Goal: Information Seeking & Learning: Learn about a topic

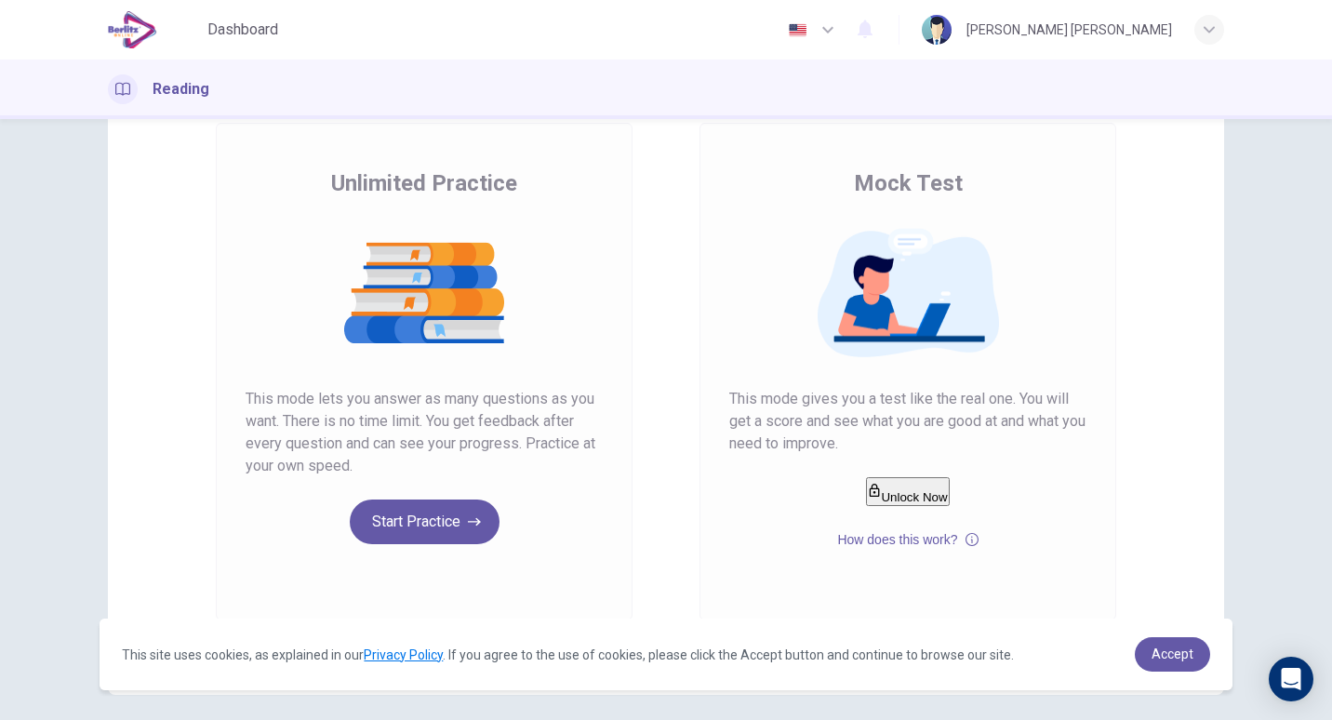
scroll to position [109, 0]
click at [398, 505] on button "Start Practice" at bounding box center [425, 521] width 150 height 45
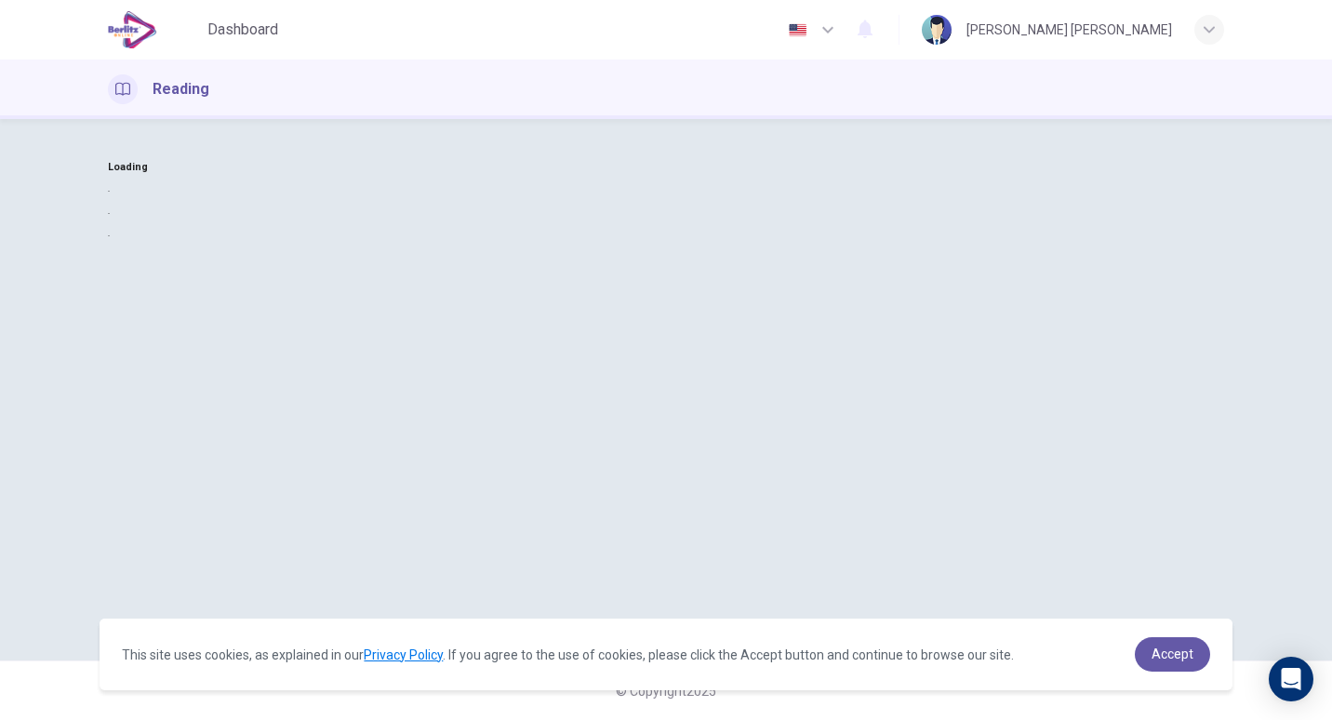
scroll to position [0, 0]
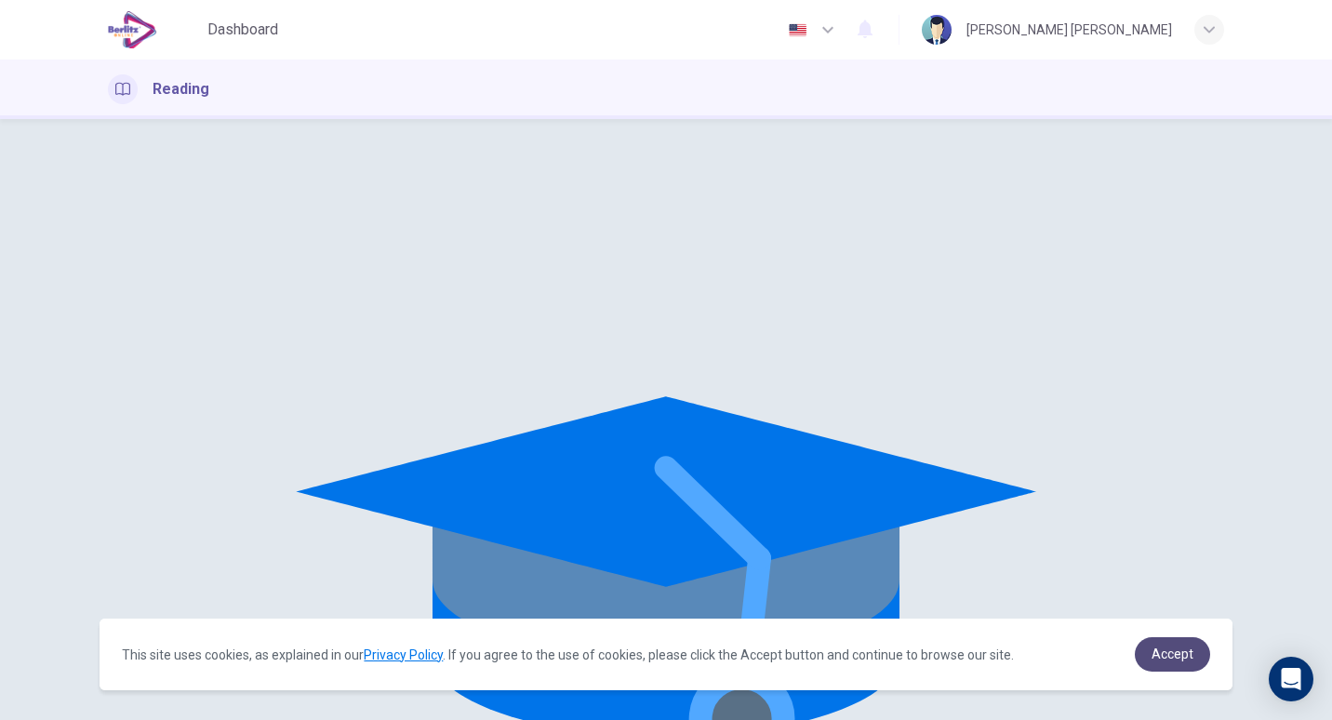
click at [1162, 647] on span "Accept" at bounding box center [1173, 654] width 42 height 15
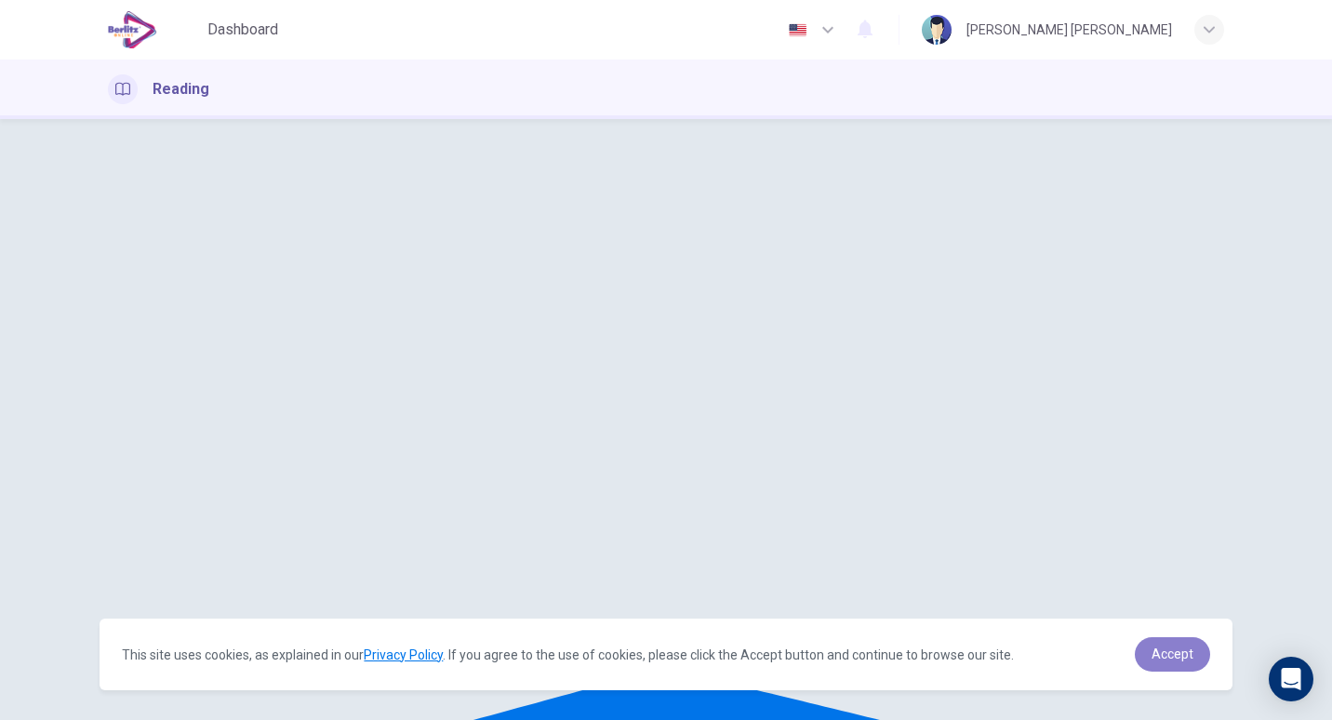
click at [1162, 647] on span "Accept" at bounding box center [1173, 654] width 42 height 15
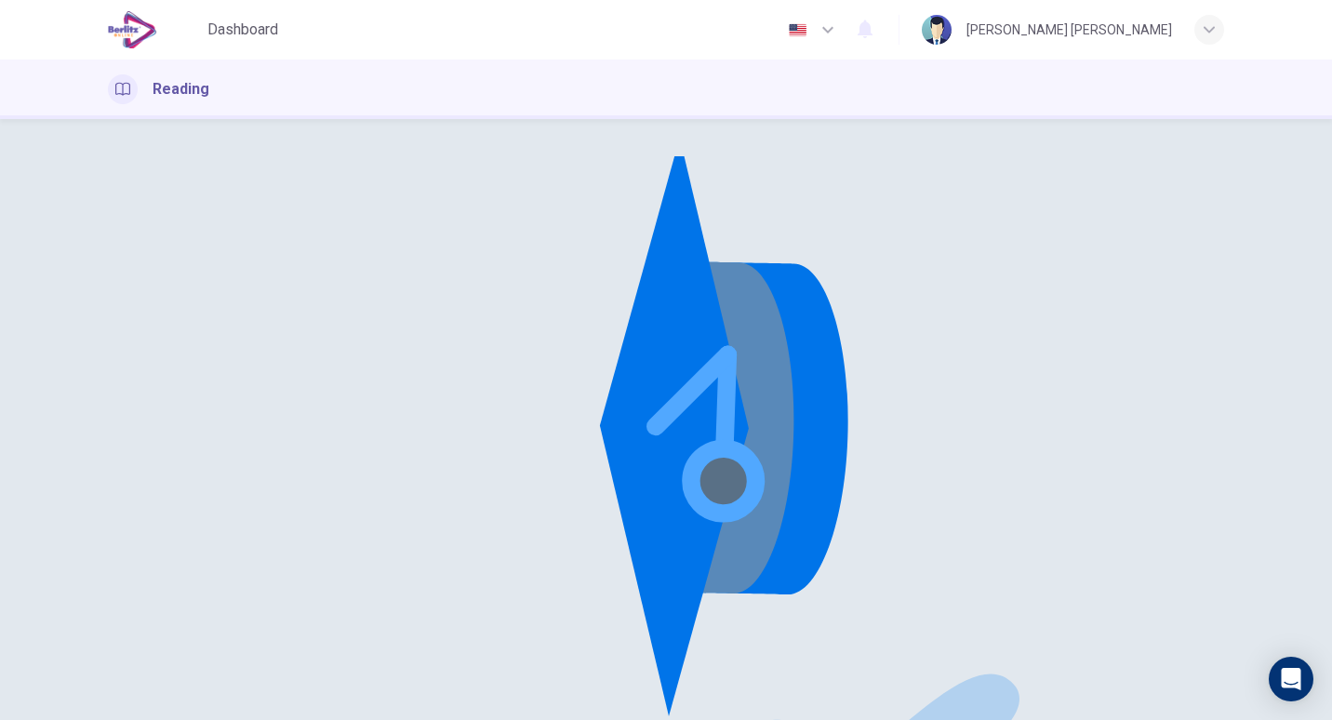
click at [693, 407] on icon at bounding box center [666, 714] width 1116 height 1116
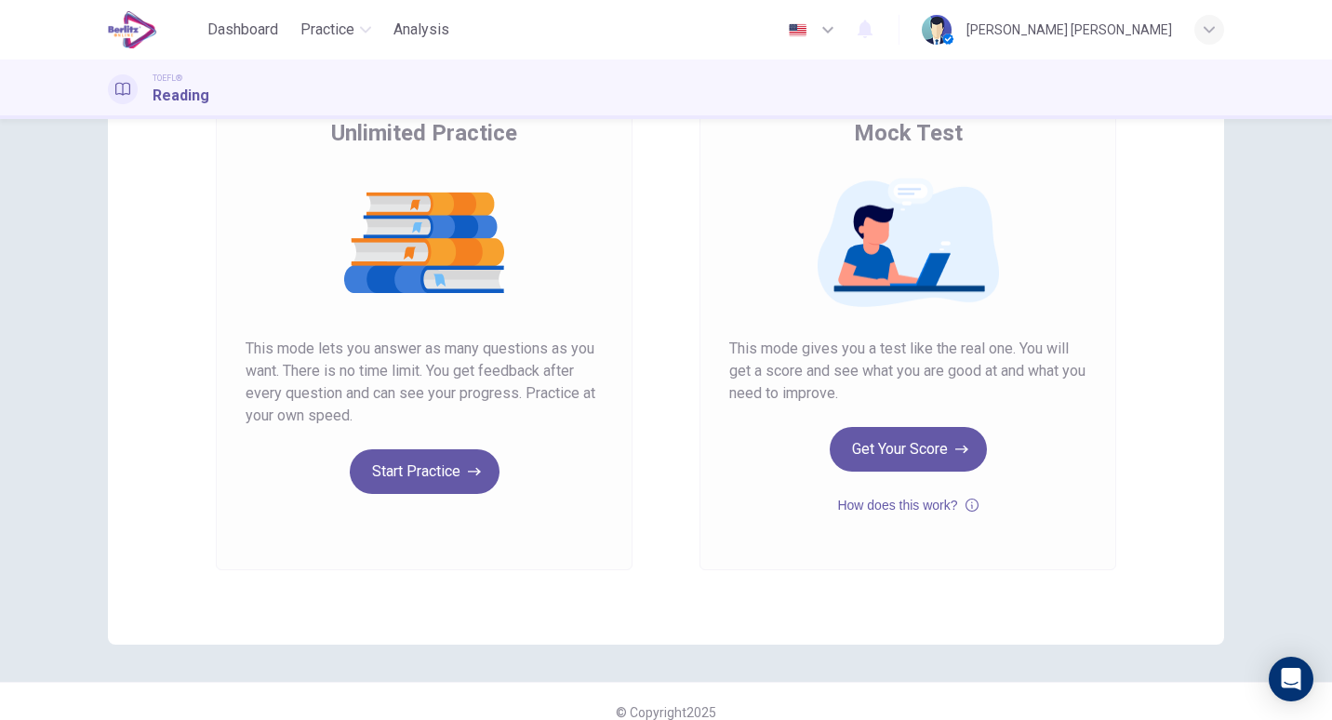
scroll to position [159, 0]
click at [434, 460] on button "Start Practice" at bounding box center [425, 470] width 150 height 45
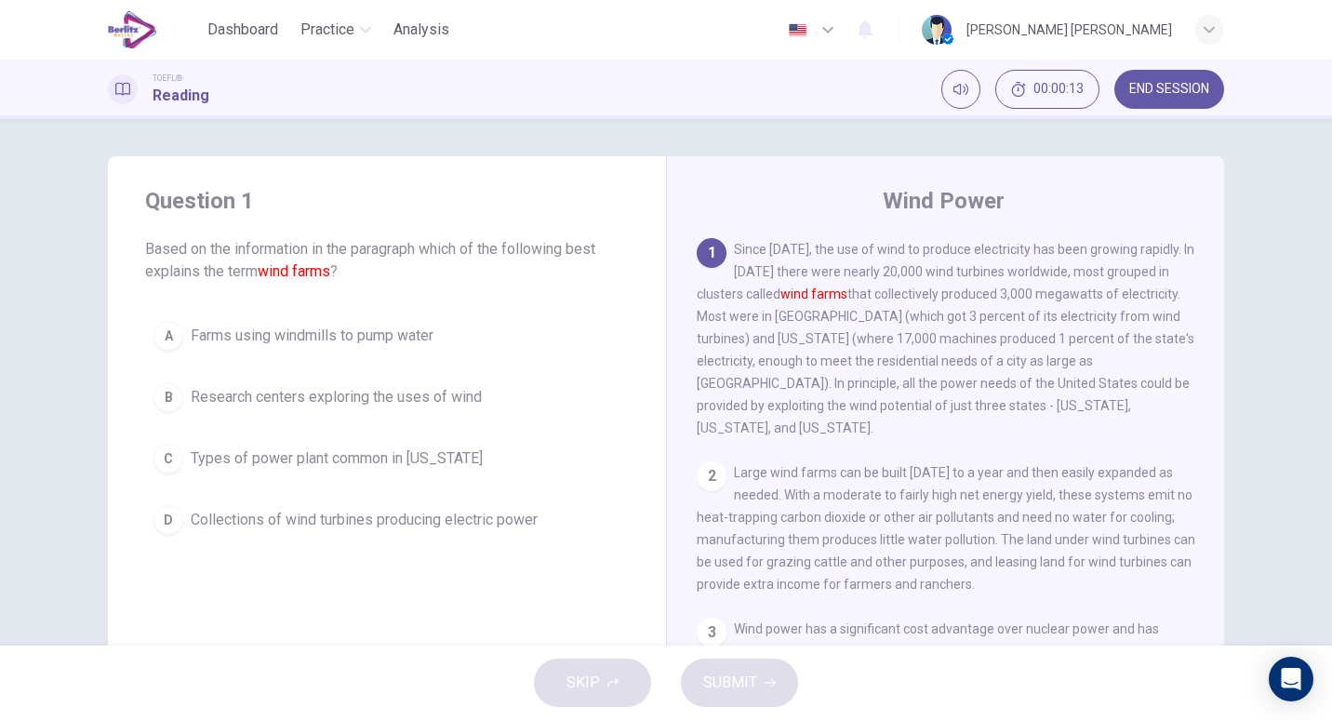
scroll to position [1, 0]
click at [846, 317] on span "Since 1980, the use of wind to produce electricity has been growing rapidly. In…" at bounding box center [946, 337] width 498 height 193
click at [235, 447] on span "Types of power plant common in North Dakota" at bounding box center [337, 458] width 292 height 22
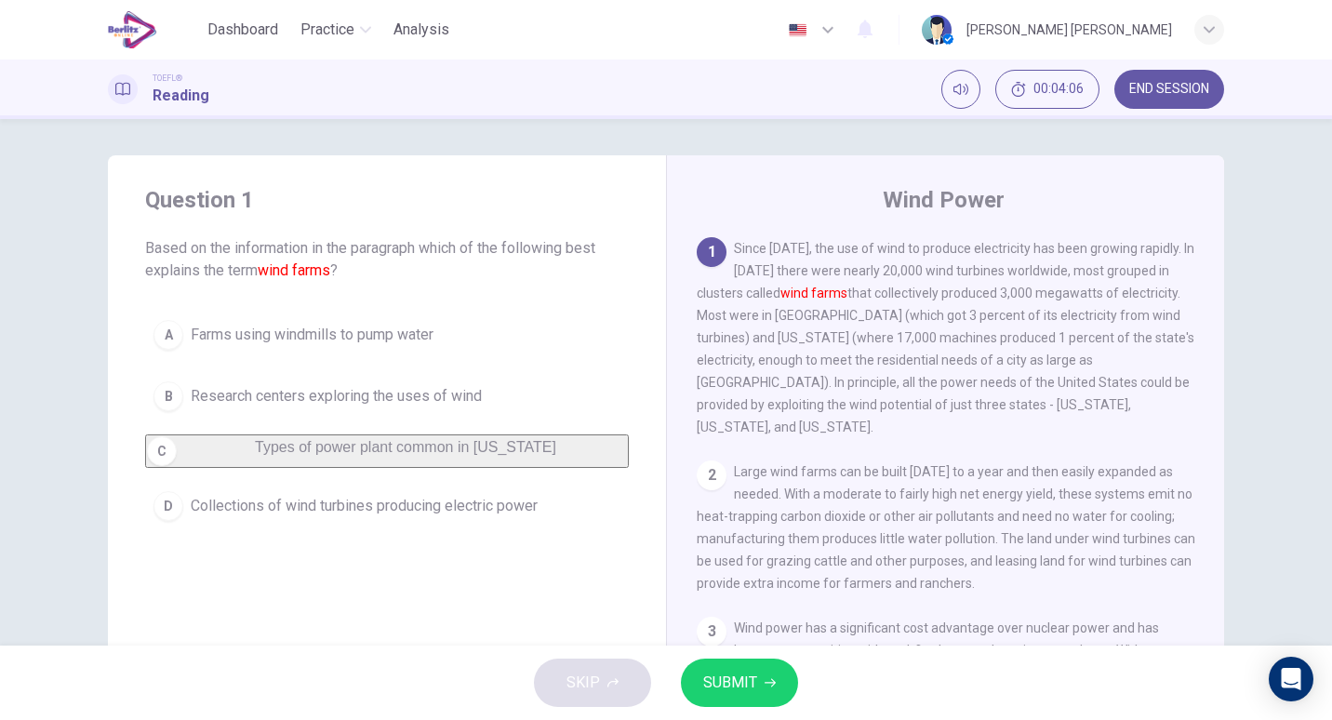
click at [757, 680] on button "SUBMIT" at bounding box center [739, 683] width 117 height 48
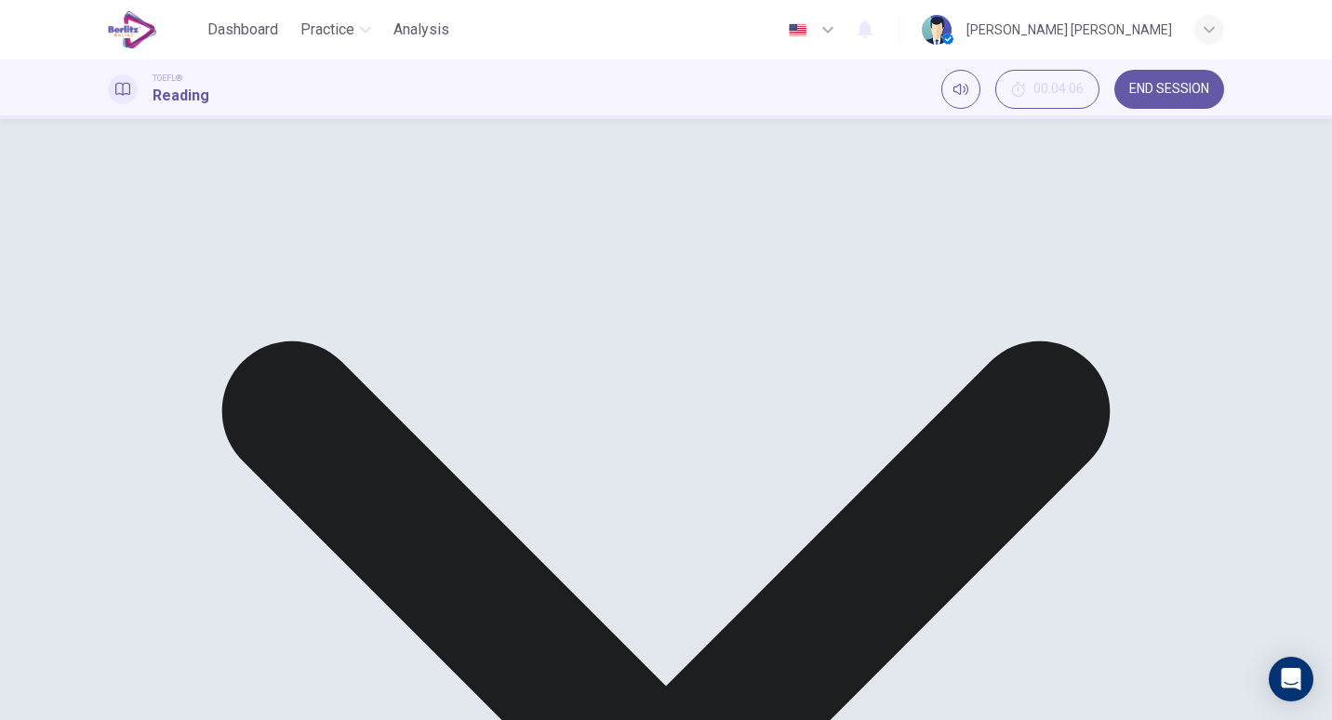
click at [330, 305] on div "Question 1 Based on the information in the paragraph which of the following bes…" at bounding box center [387, 337] width 558 height 365
click at [318, 338] on div "A Farms using windmills to pump water B Research centers exploring the uses of …" at bounding box center [387, 401] width 484 height 179
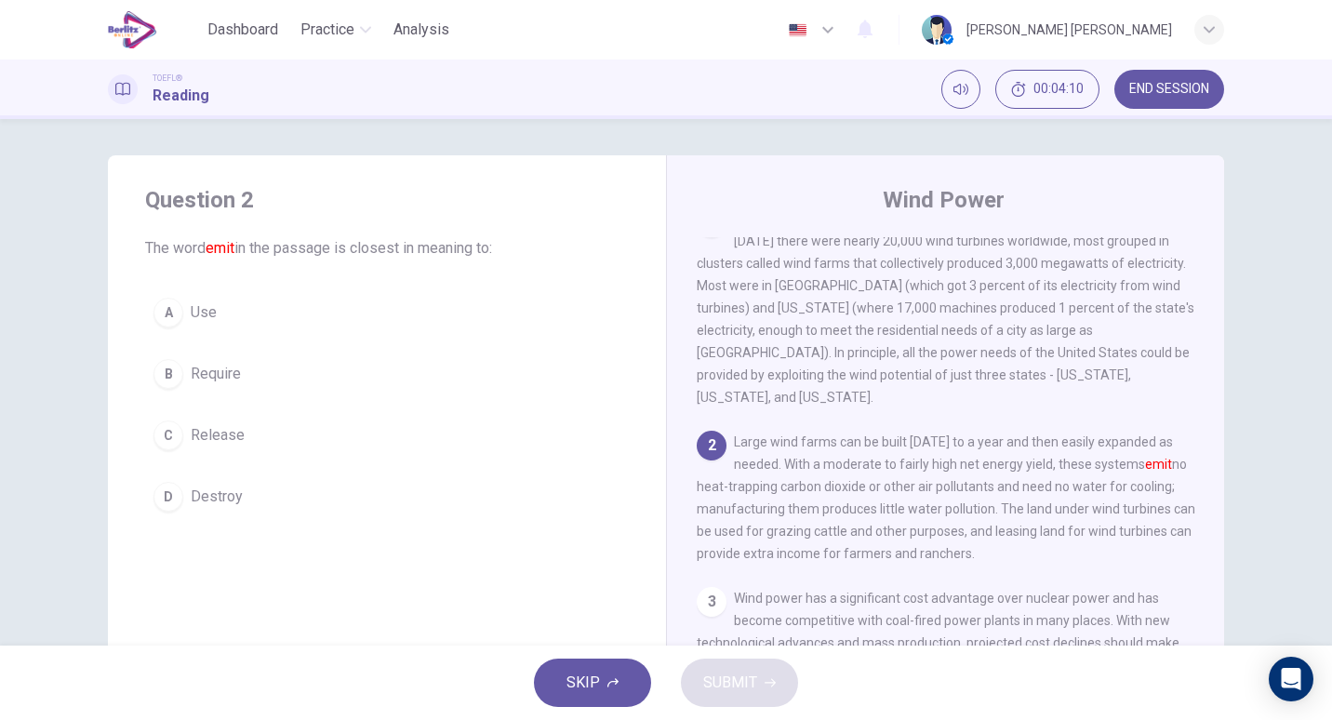
scroll to position [31, 0]
click at [170, 433] on div "C" at bounding box center [168, 435] width 30 height 30
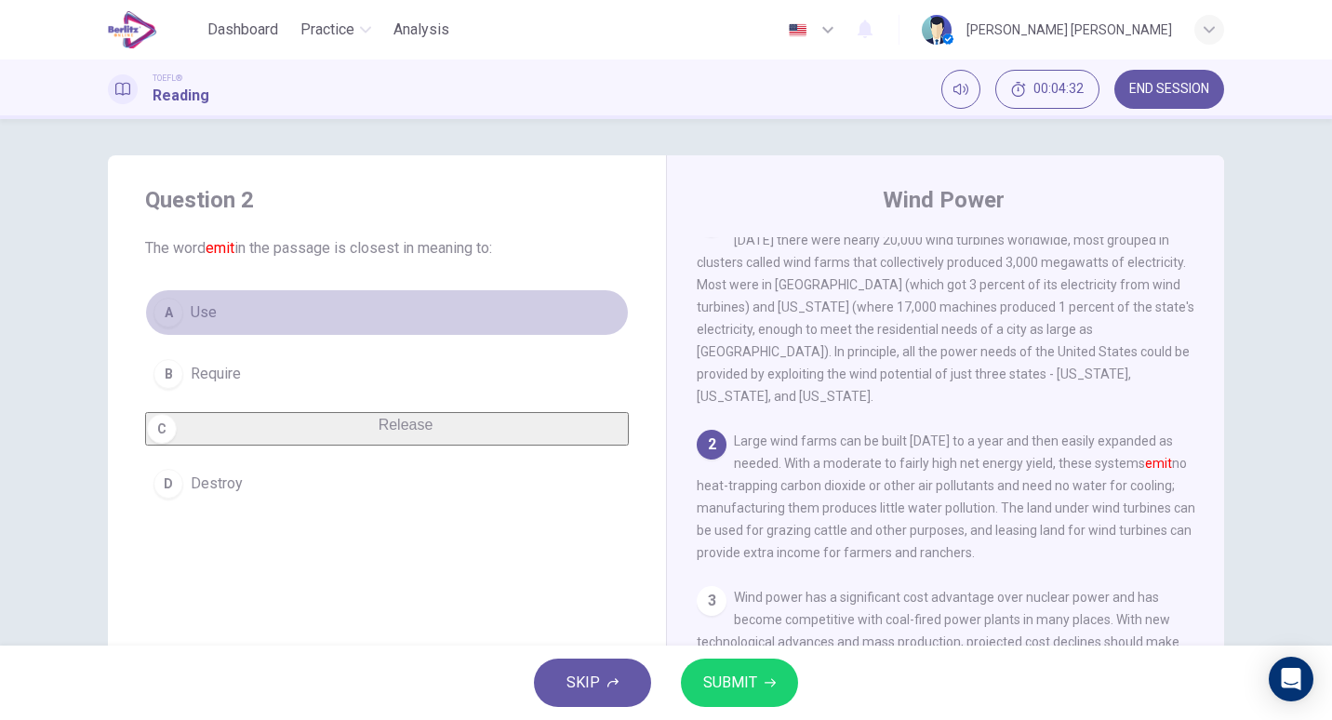
click at [296, 316] on button "A Use" at bounding box center [387, 312] width 484 height 47
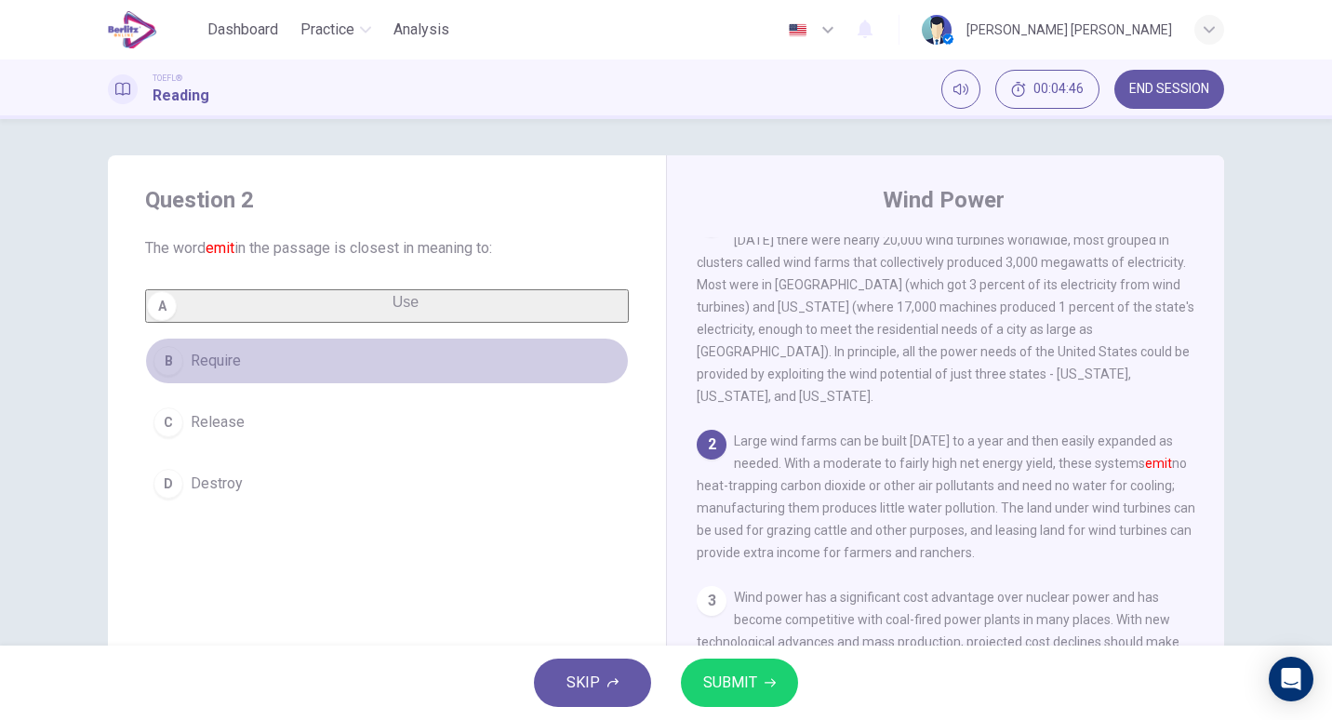
click at [333, 370] on button "B Require" at bounding box center [387, 361] width 484 height 47
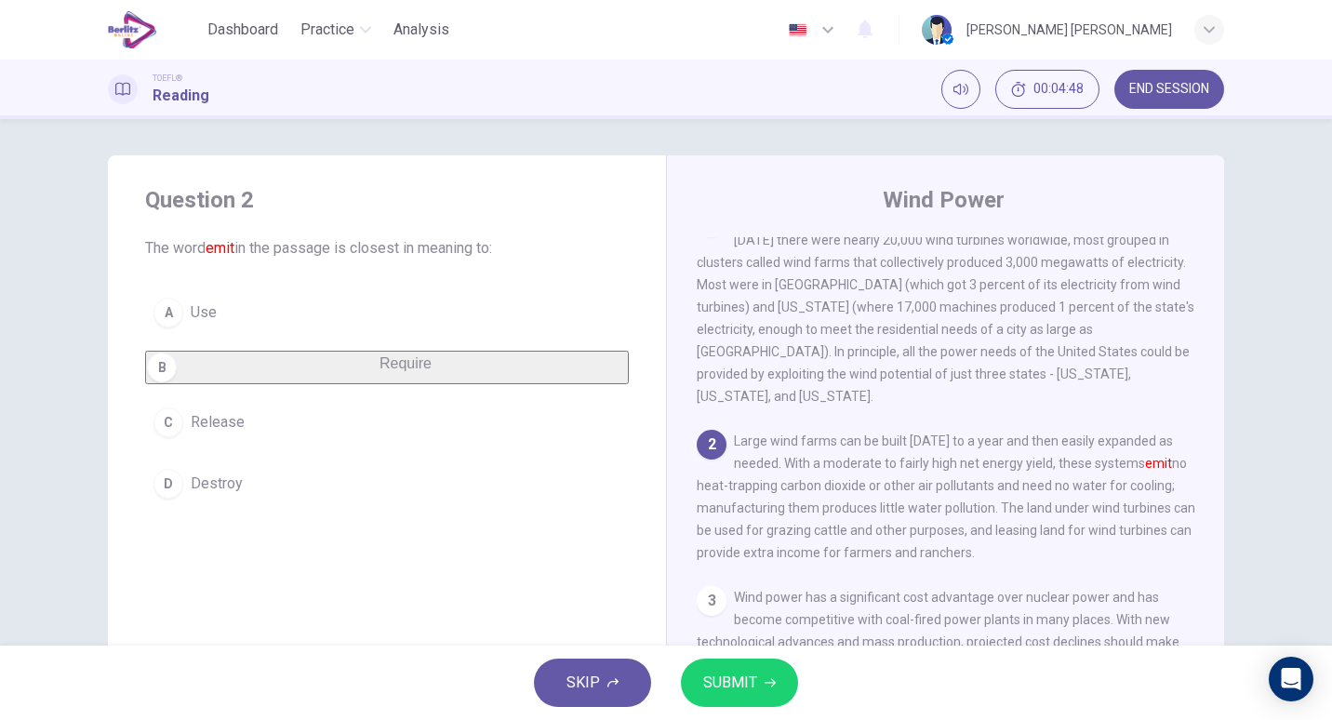
click at [734, 686] on span "SUBMIT" at bounding box center [730, 683] width 54 height 26
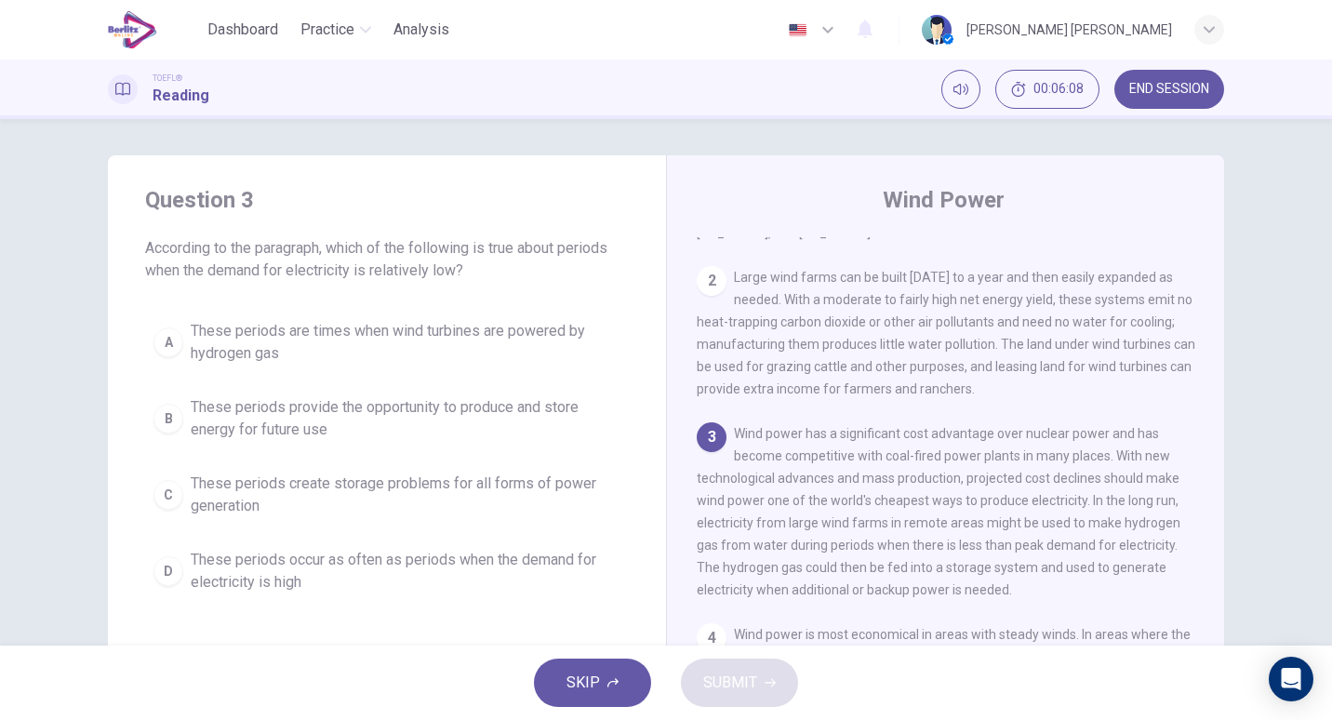
scroll to position [185, 0]
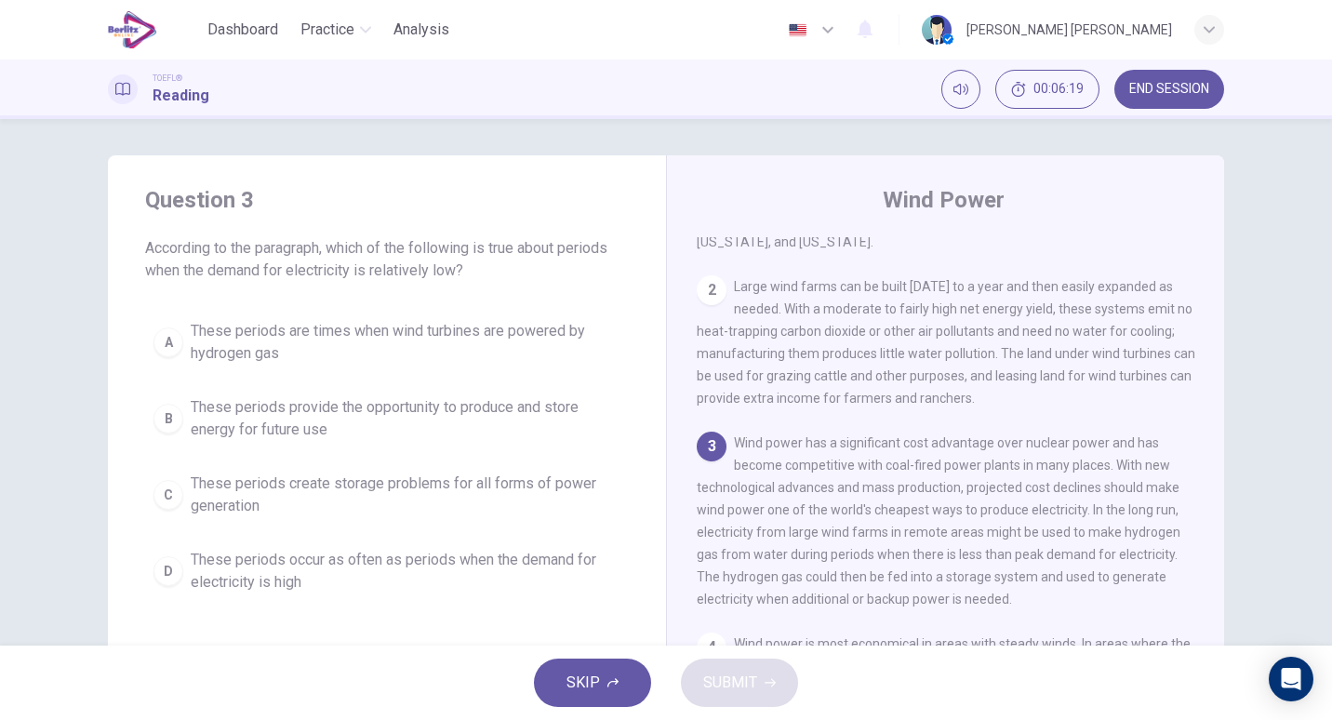
click at [636, 415] on div "Question 3 According to the paragraph, which of the following is true about per…" at bounding box center [387, 393] width 558 height 476
drag, startPoint x: 1082, startPoint y: 493, endPoint x: 1181, endPoint y: 501, distance: 99.9
click at [1181, 501] on div "1 Since 1980, the use of wind to produce electricity has been growing rapidly. …" at bounding box center [958, 504] width 523 height 535
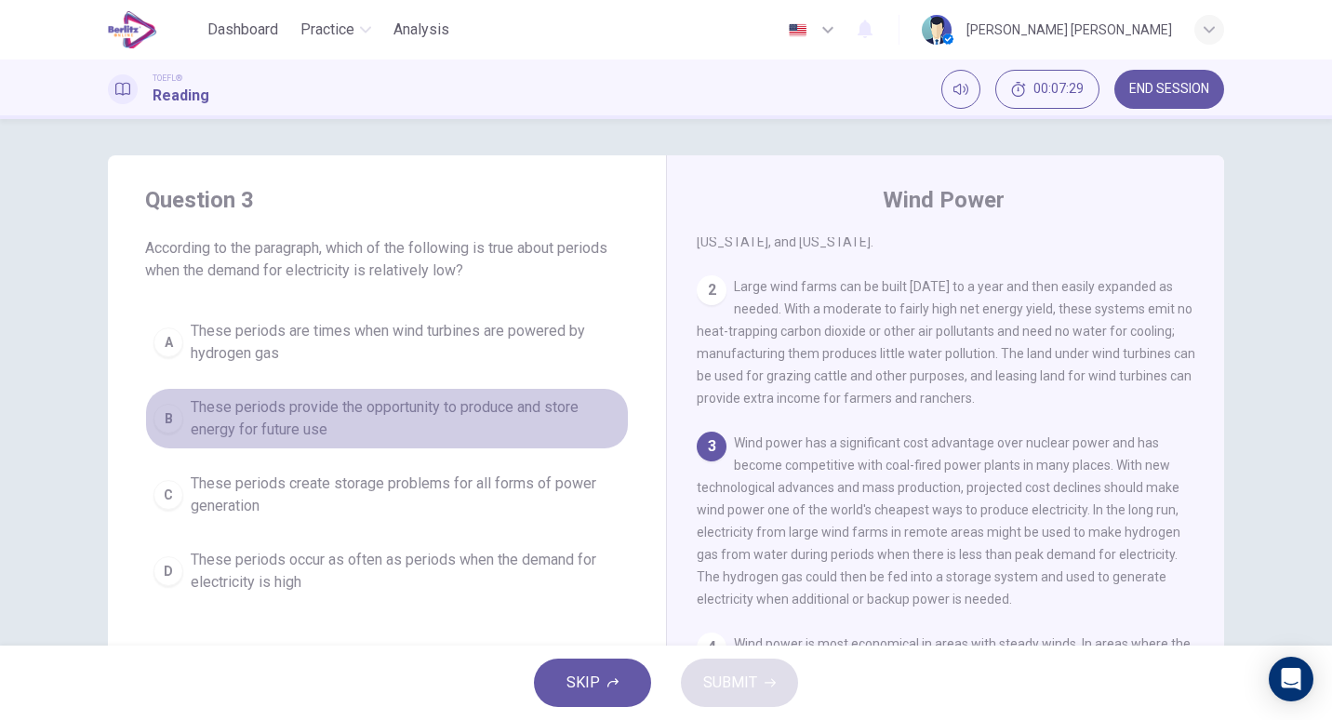
click at [349, 421] on span "These periods provide the opportunity to produce and store energy for future use" at bounding box center [406, 418] width 430 height 45
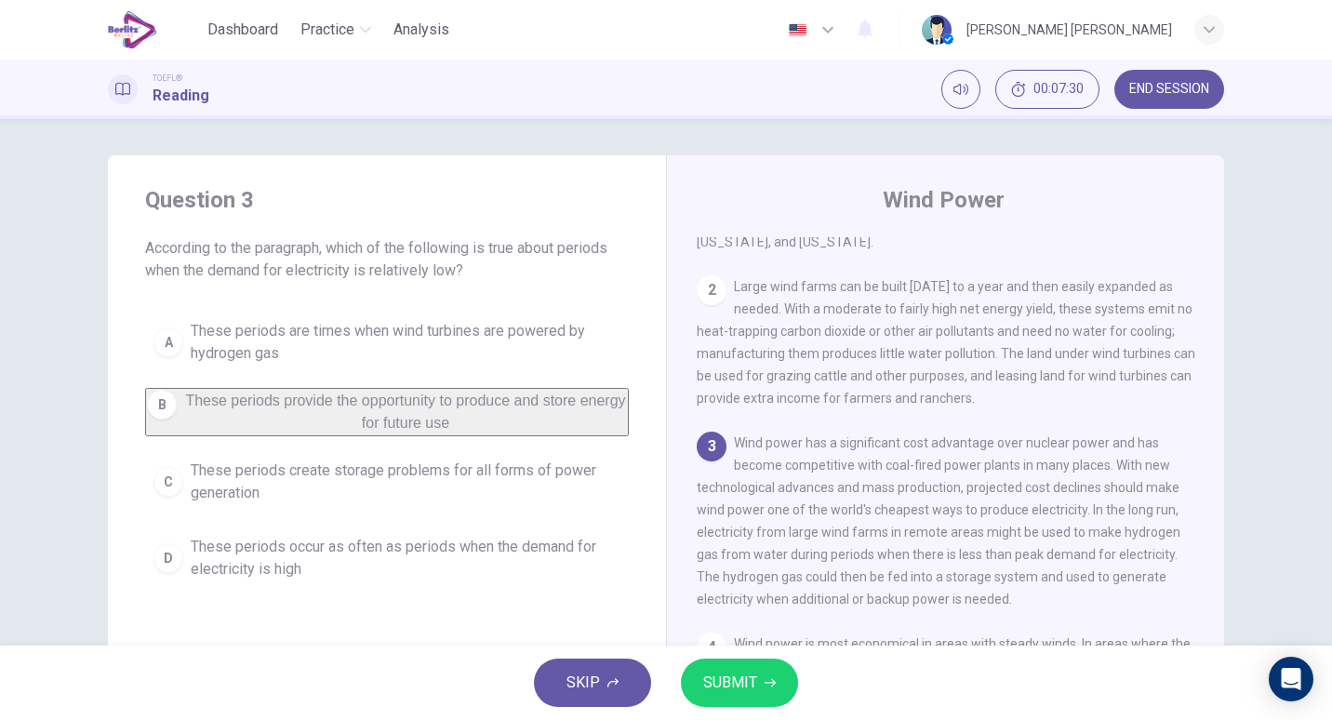
click at [731, 687] on span "SUBMIT" at bounding box center [730, 683] width 54 height 26
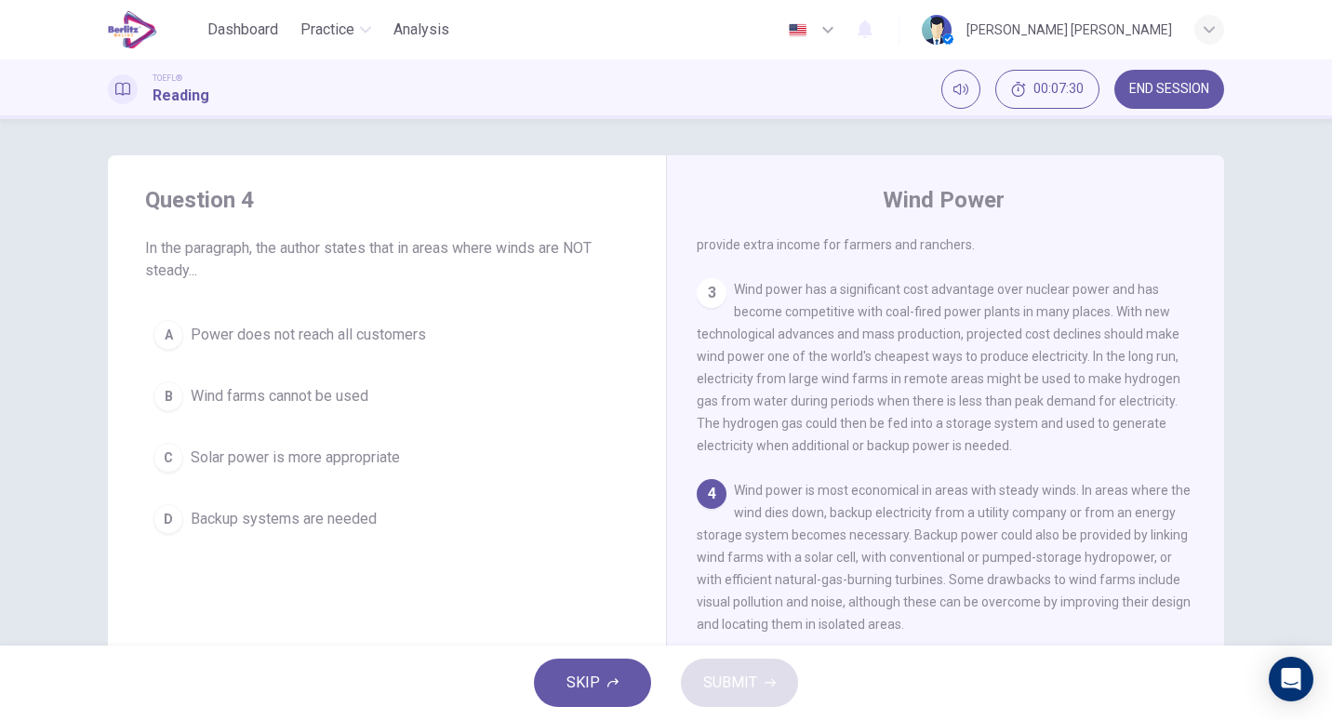
scroll to position [379, 0]
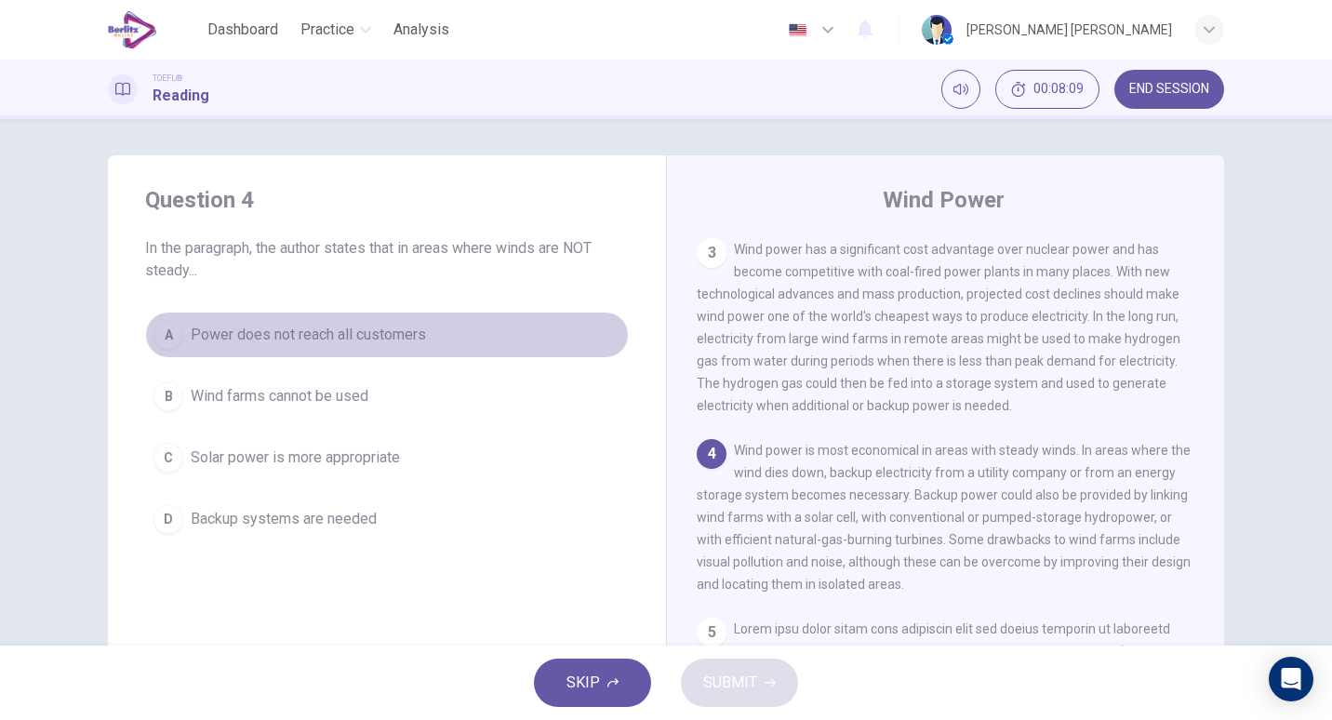
click at [588, 325] on button "A Power does not reach all customers" at bounding box center [387, 335] width 484 height 47
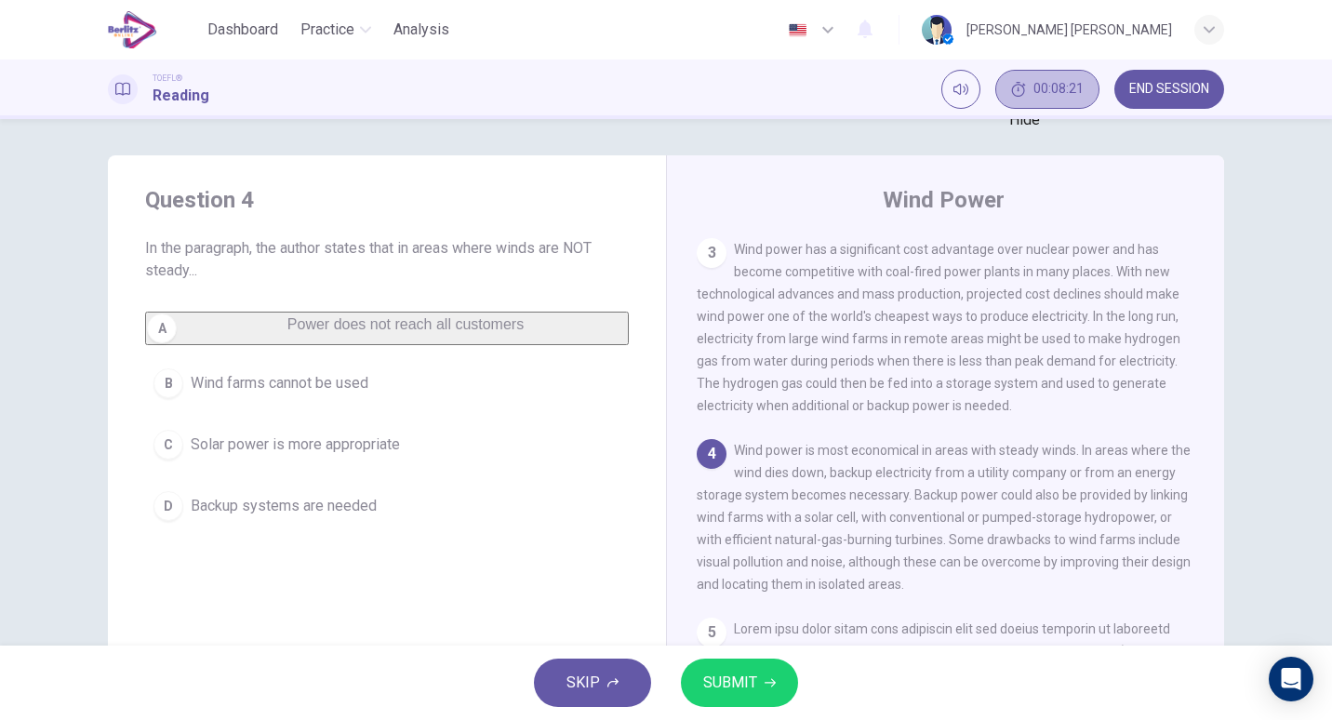
click at [1037, 87] on span "00:08:21" at bounding box center [1059, 89] width 50 height 15
click at [1089, 91] on button "Show" at bounding box center [1090, 80] width 19 height 21
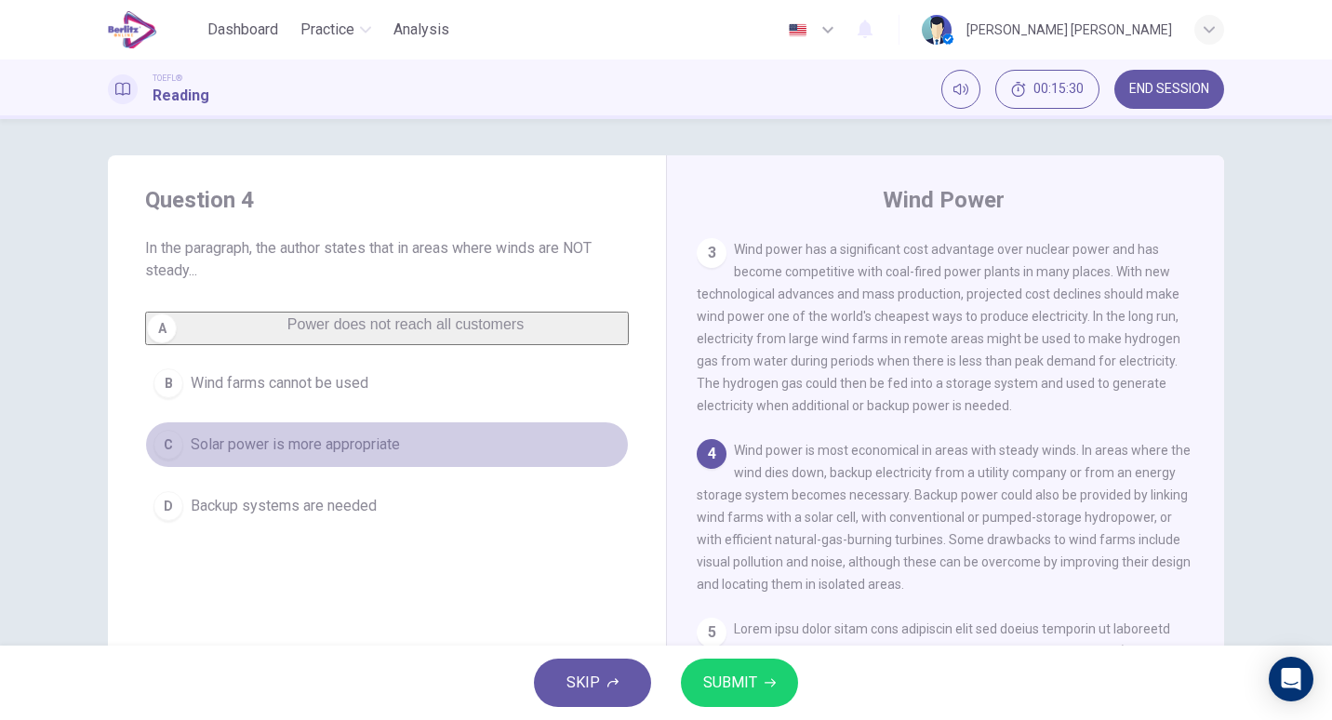
click at [351, 456] on span "Solar power is more appropriate" at bounding box center [295, 445] width 209 height 22
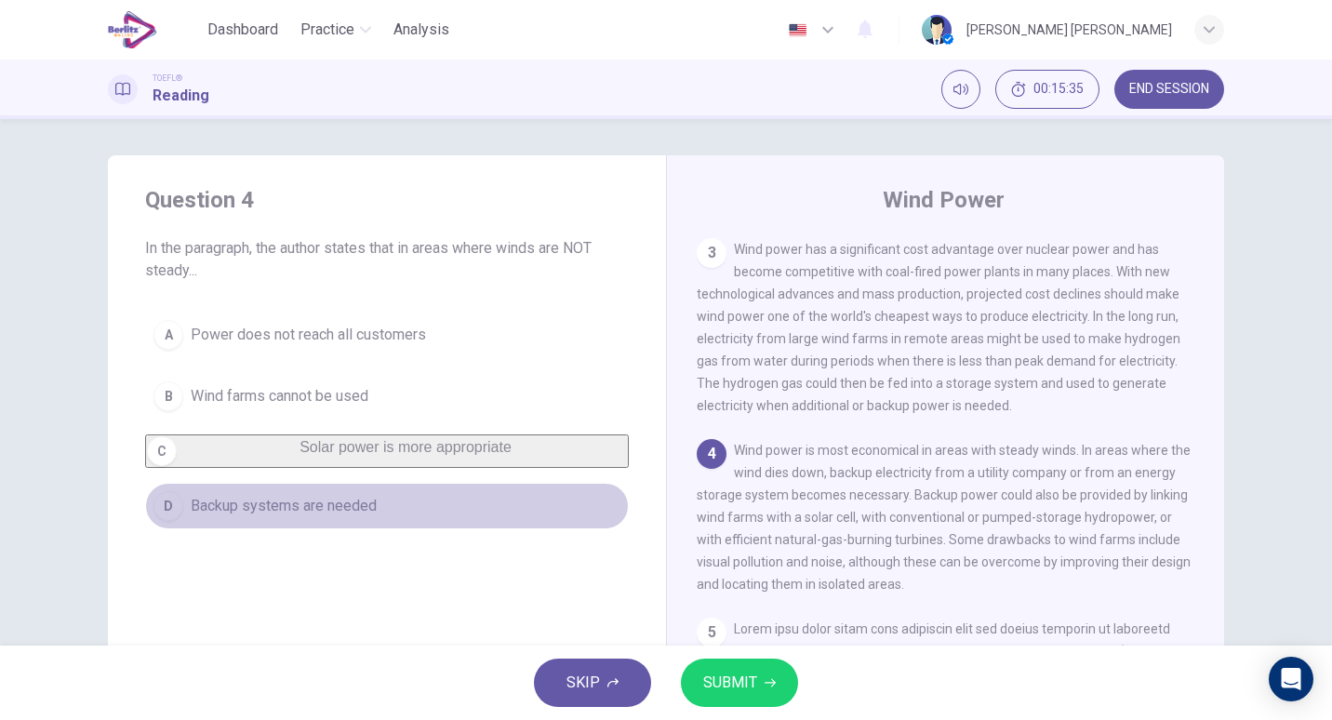
click at [356, 517] on span "Backup systems are needed" at bounding box center [284, 506] width 186 height 22
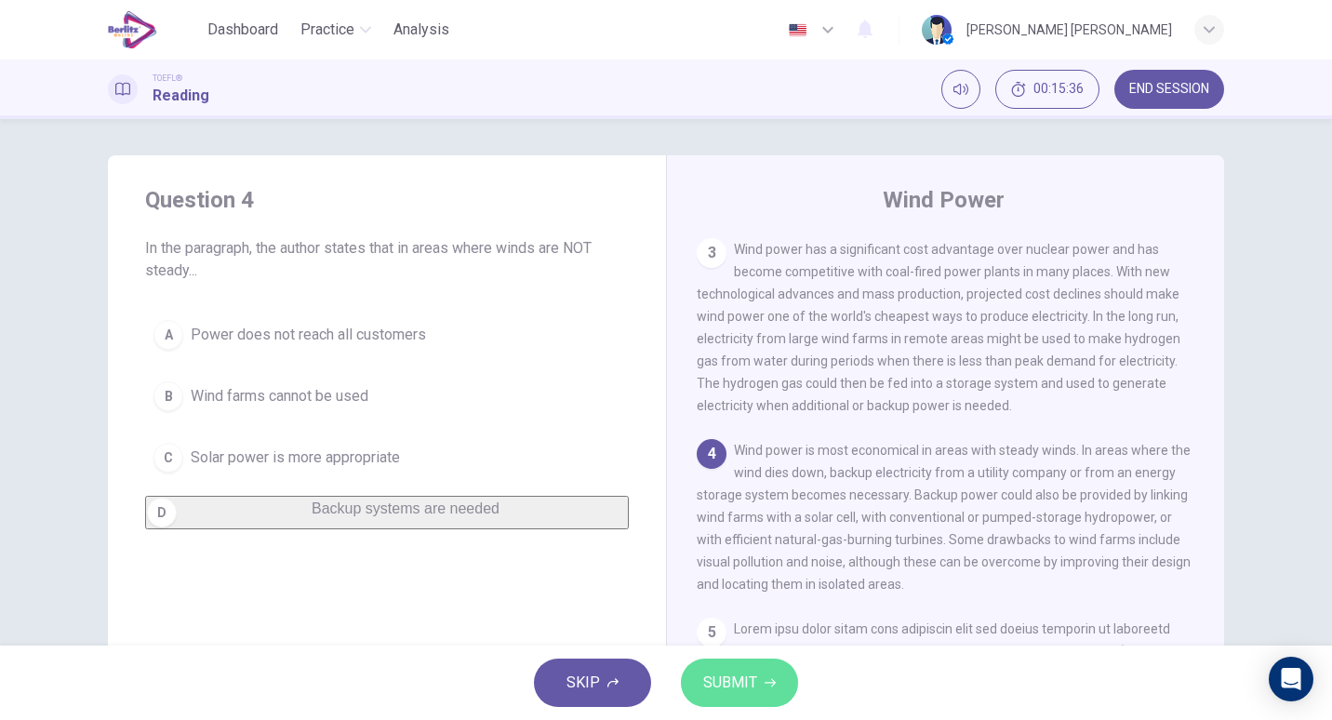
click at [772, 674] on button "SUBMIT" at bounding box center [739, 683] width 117 height 48
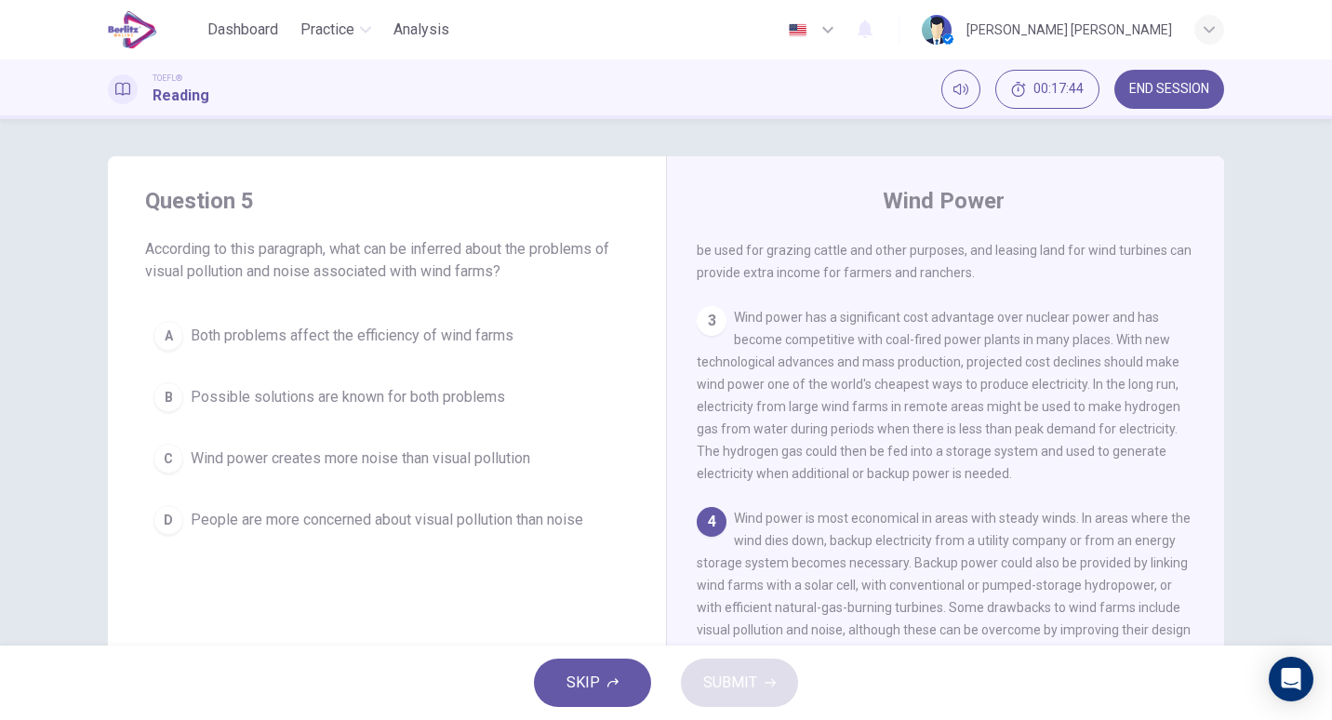
scroll to position [313, 0]
click at [955, 91] on icon "Mute" at bounding box center [961, 89] width 15 height 11
click at [1067, 165] on div "Wind Power 1 Since 1980, the use of wind to produce electricity has been growin…" at bounding box center [945, 479] width 558 height 647
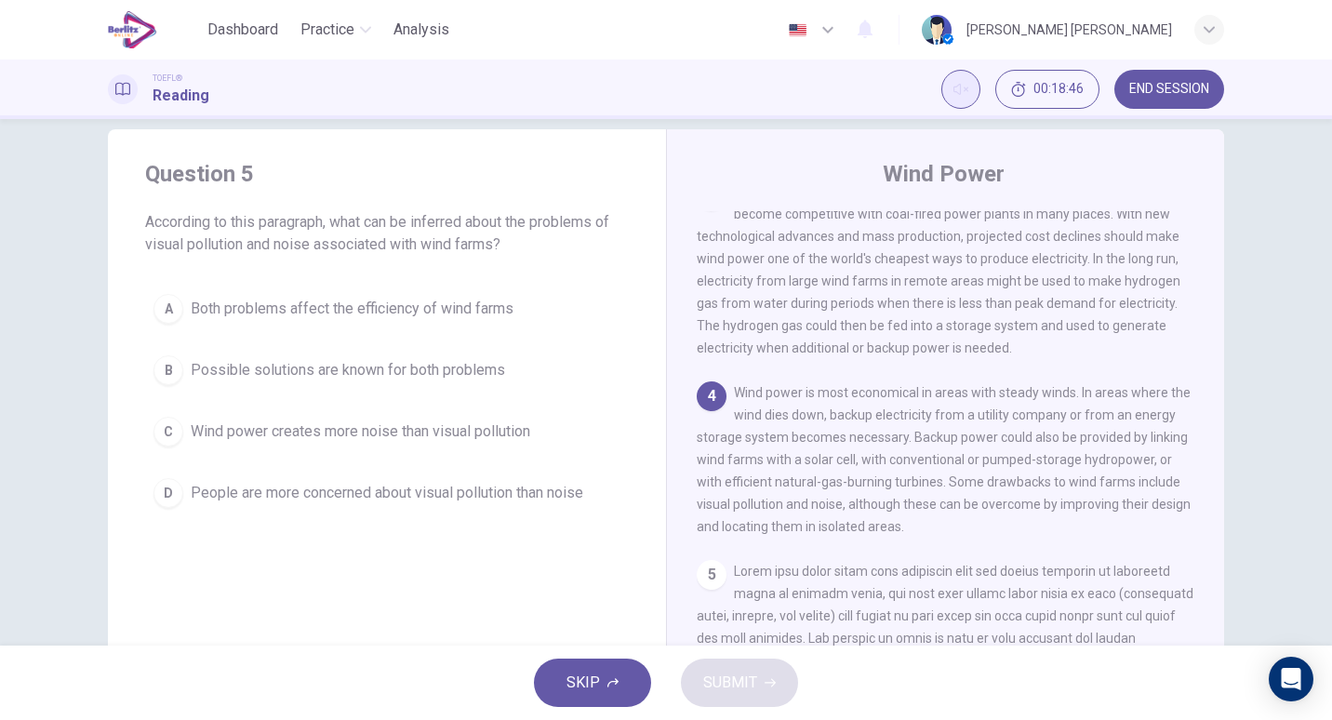
scroll to position [19, 0]
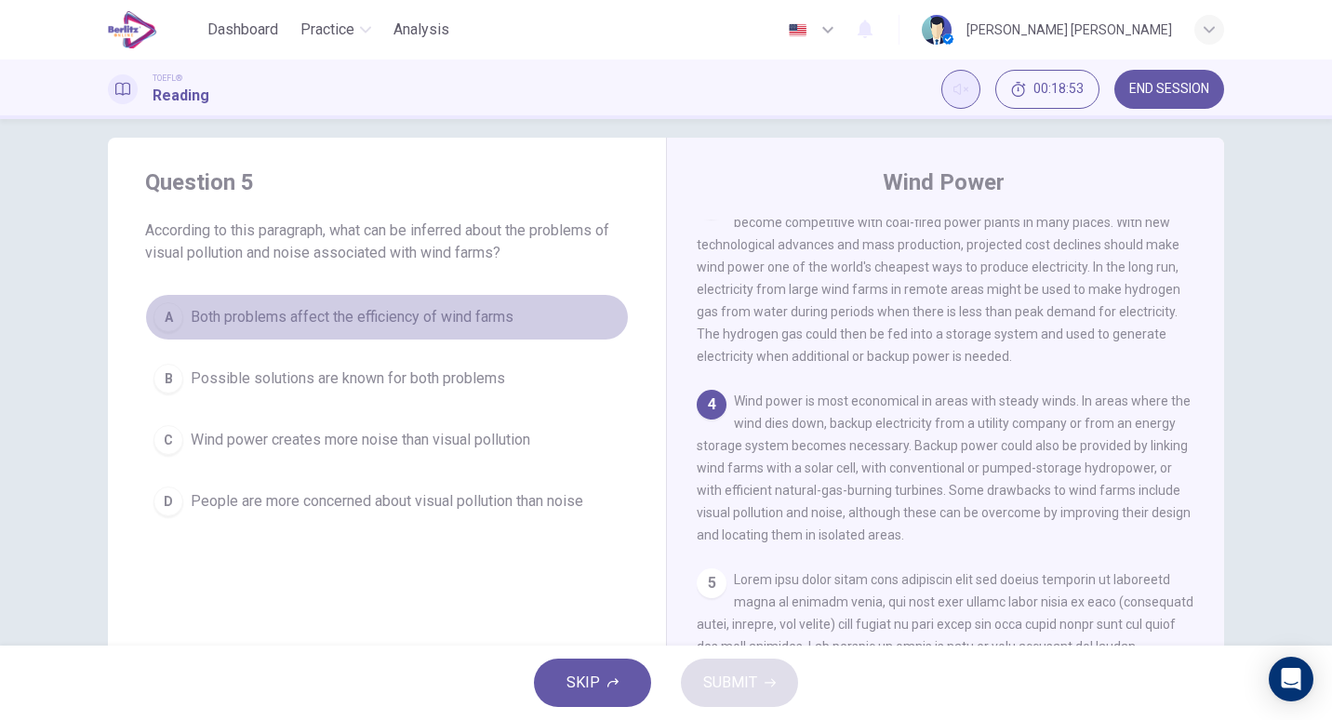
click at [280, 311] on span "Both problems affect the efficiency of wind farms" at bounding box center [352, 317] width 323 height 22
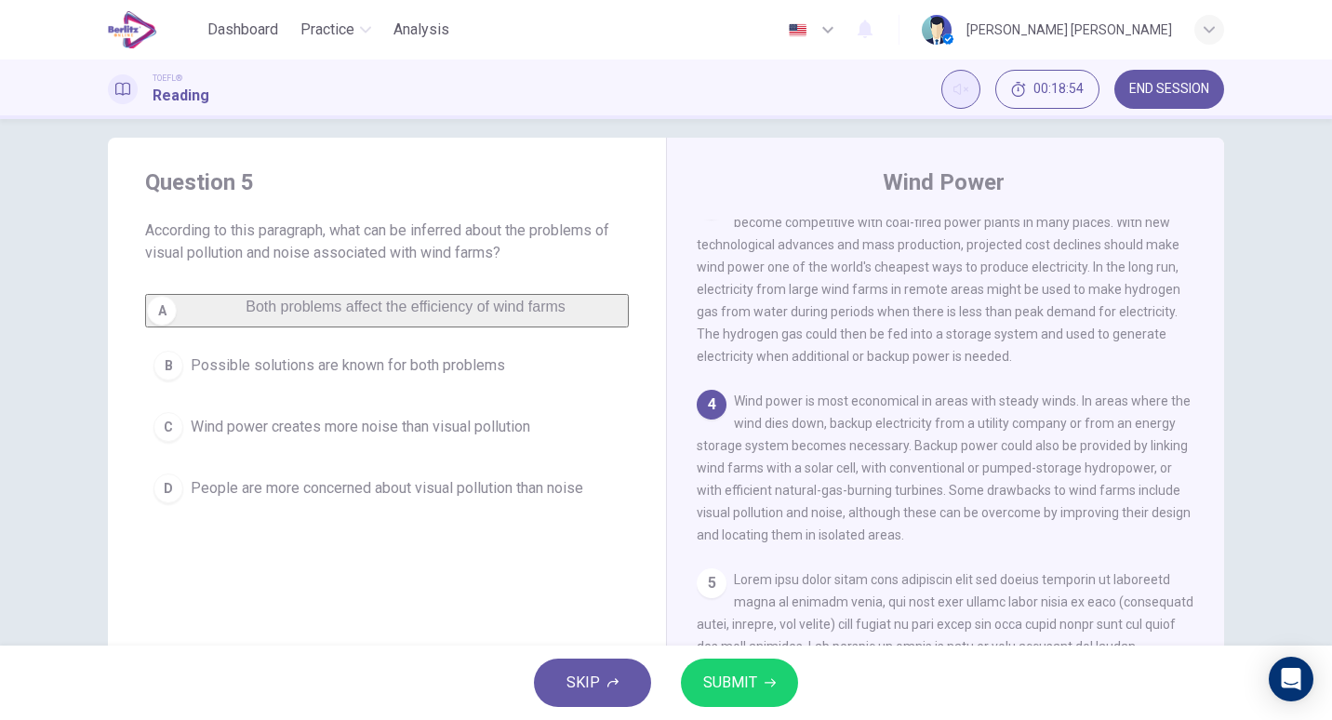
click at [726, 694] on span "SUBMIT" at bounding box center [730, 683] width 54 height 26
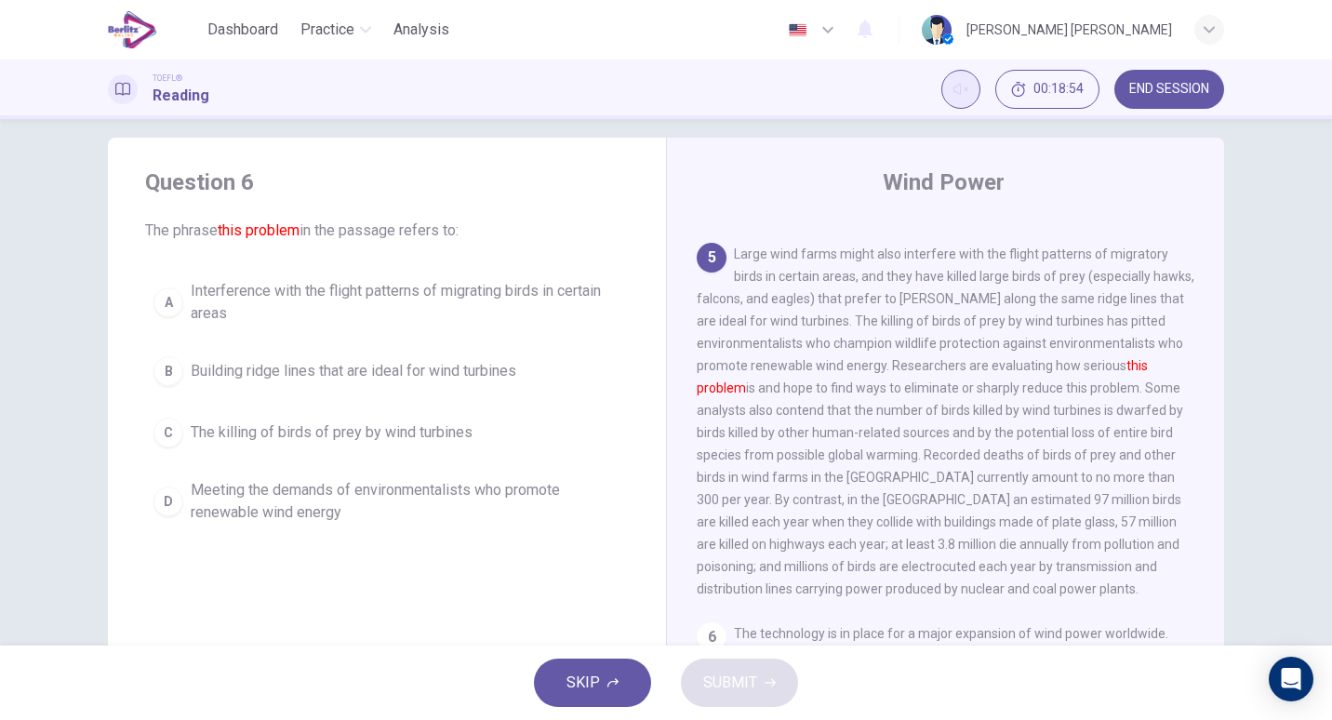
scroll to position [766, 0]
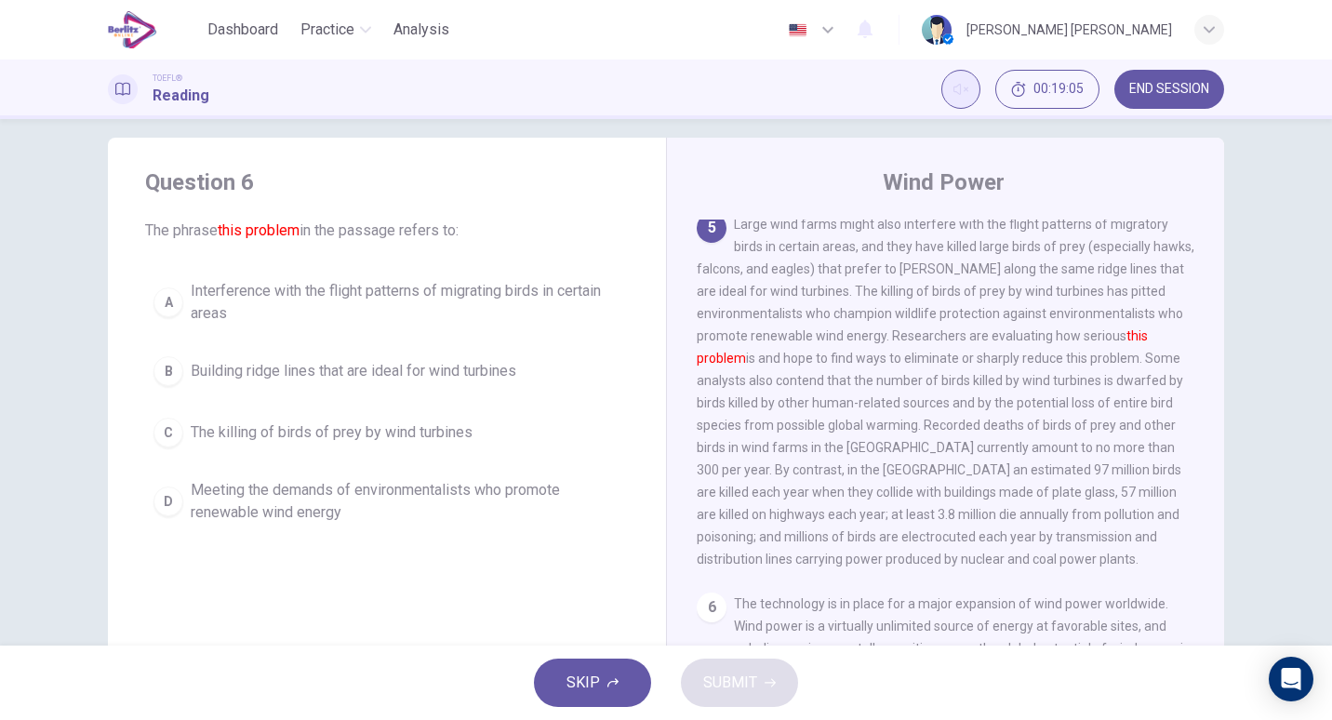
click at [1183, 480] on div "1 Since 1980, the use of wind to produce electricity has been growing rapidly. …" at bounding box center [958, 487] width 523 height 535
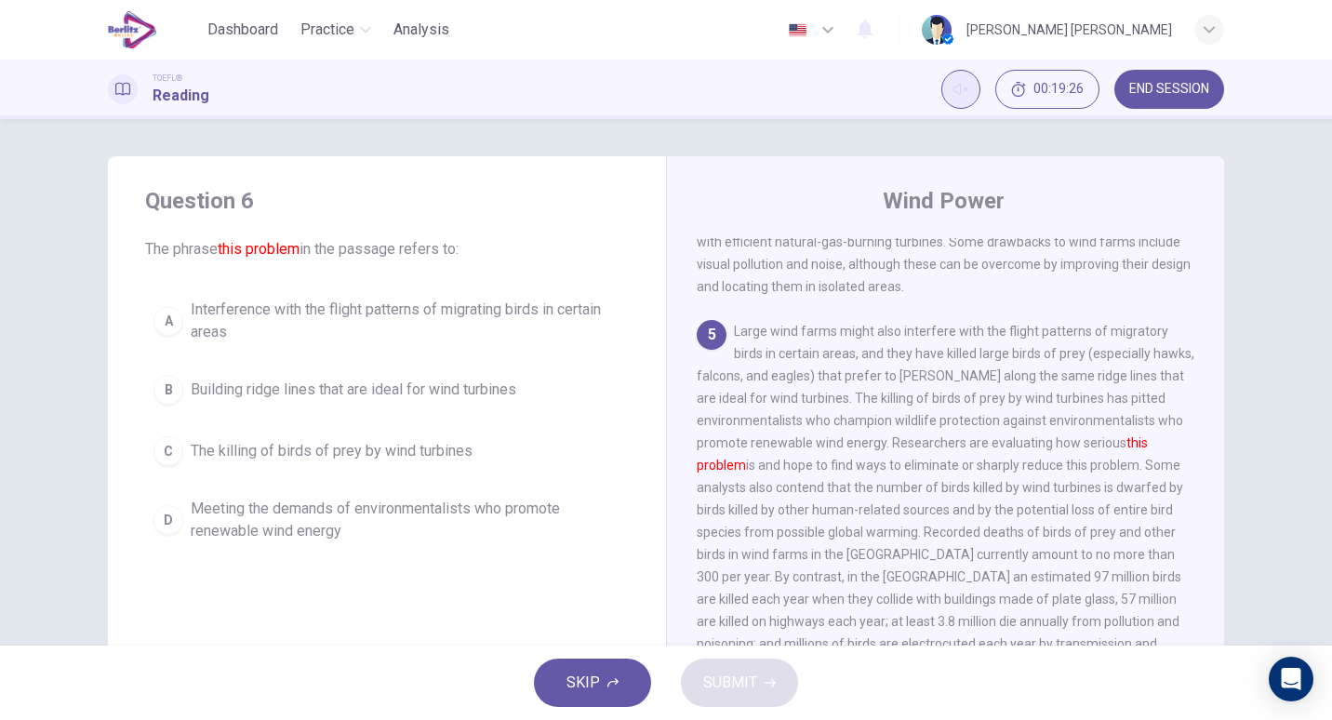
scroll to position [676, 0]
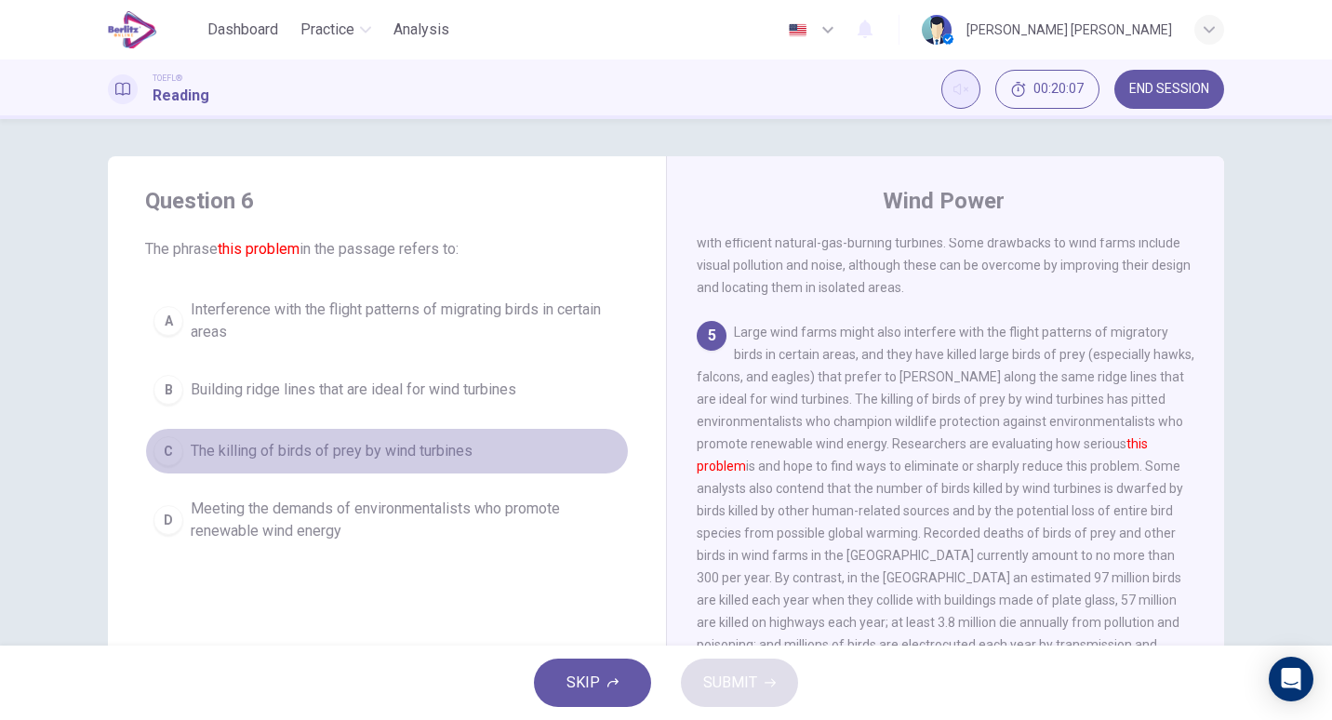
click at [389, 455] on span "The killing of birds of prey by wind turbines" at bounding box center [332, 451] width 282 height 22
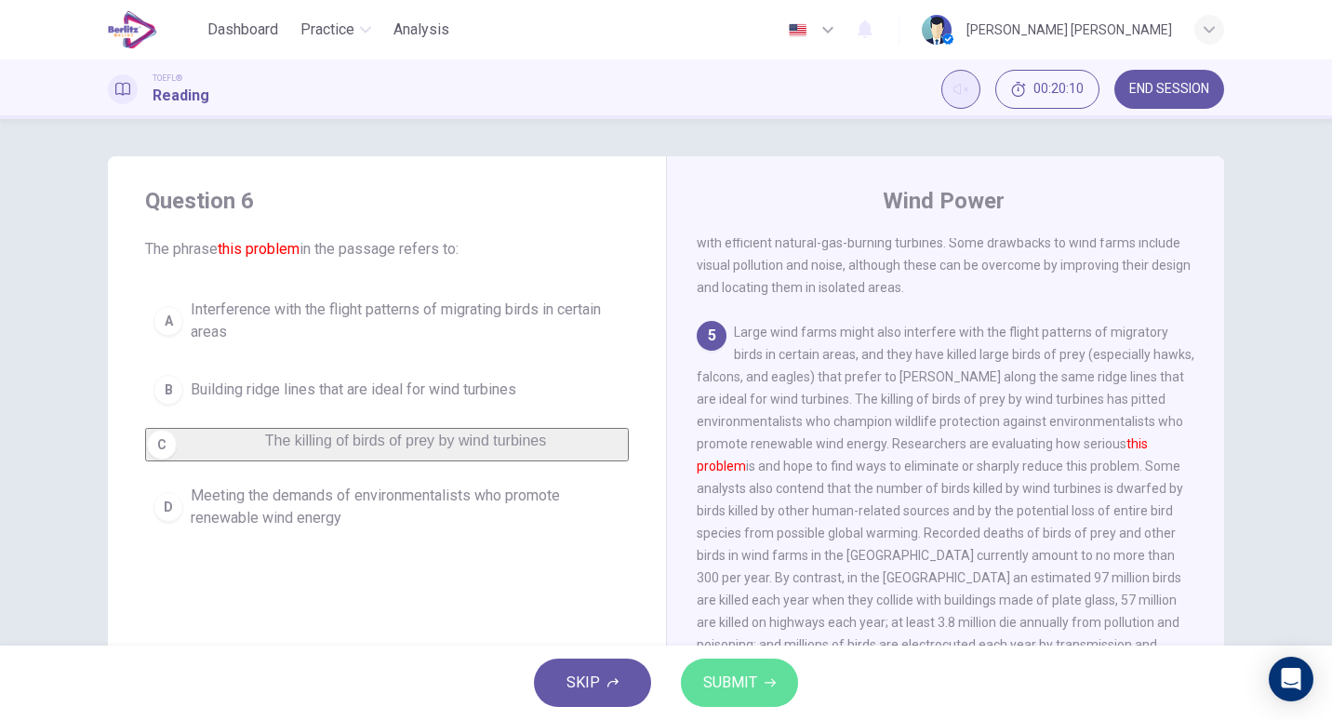
click at [714, 678] on span "SUBMIT" at bounding box center [730, 683] width 54 height 26
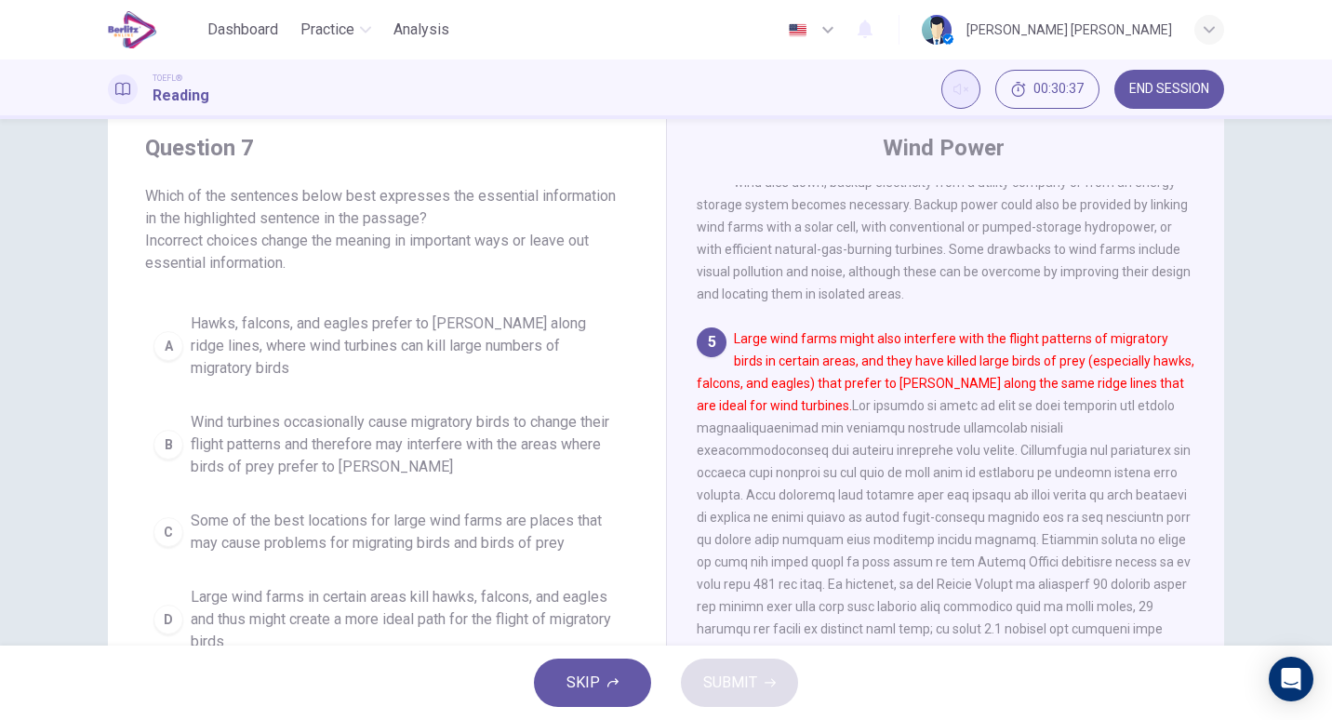
scroll to position [54, 0]
click at [720, 442] on span "Large wind farms might also interfere with the flight patterns of migratory bir…" at bounding box center [946, 516] width 498 height 372
click at [1069, 348] on font "Large wind farms might also interfere with the flight patterns of migratory bir…" at bounding box center [946, 371] width 498 height 82
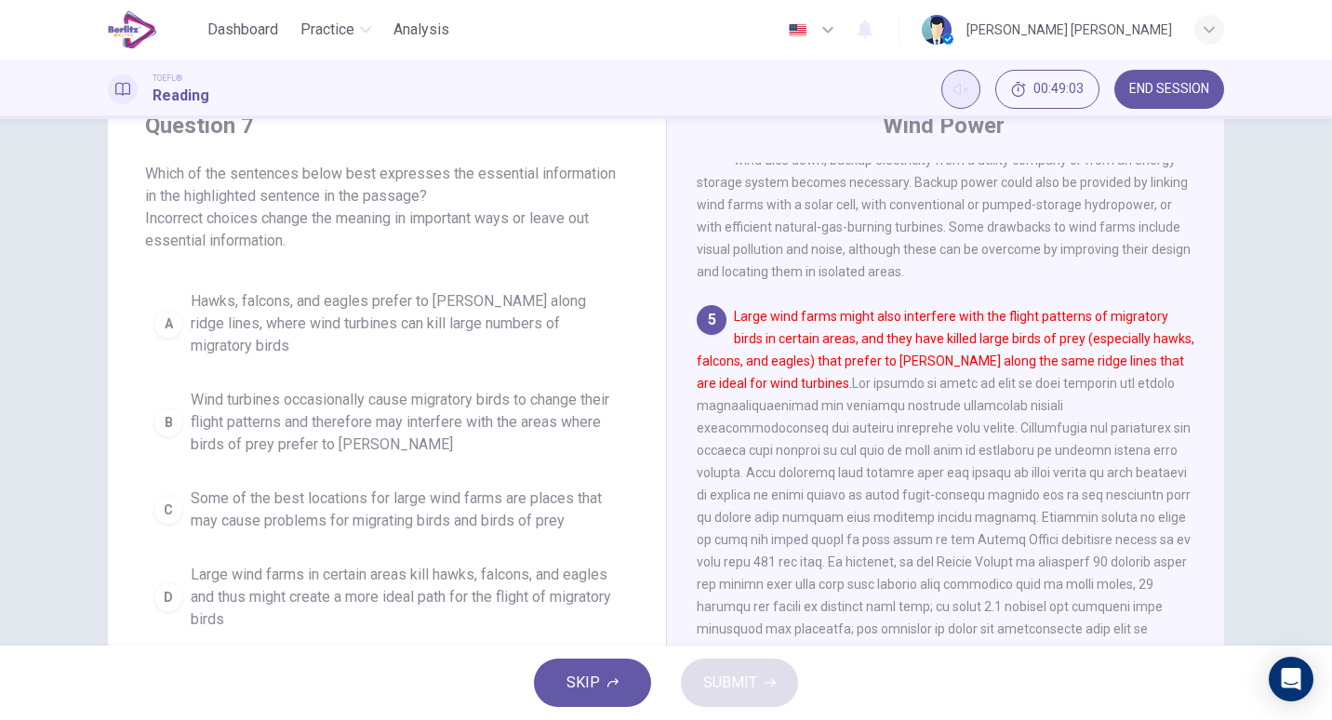
scroll to position [76, 0]
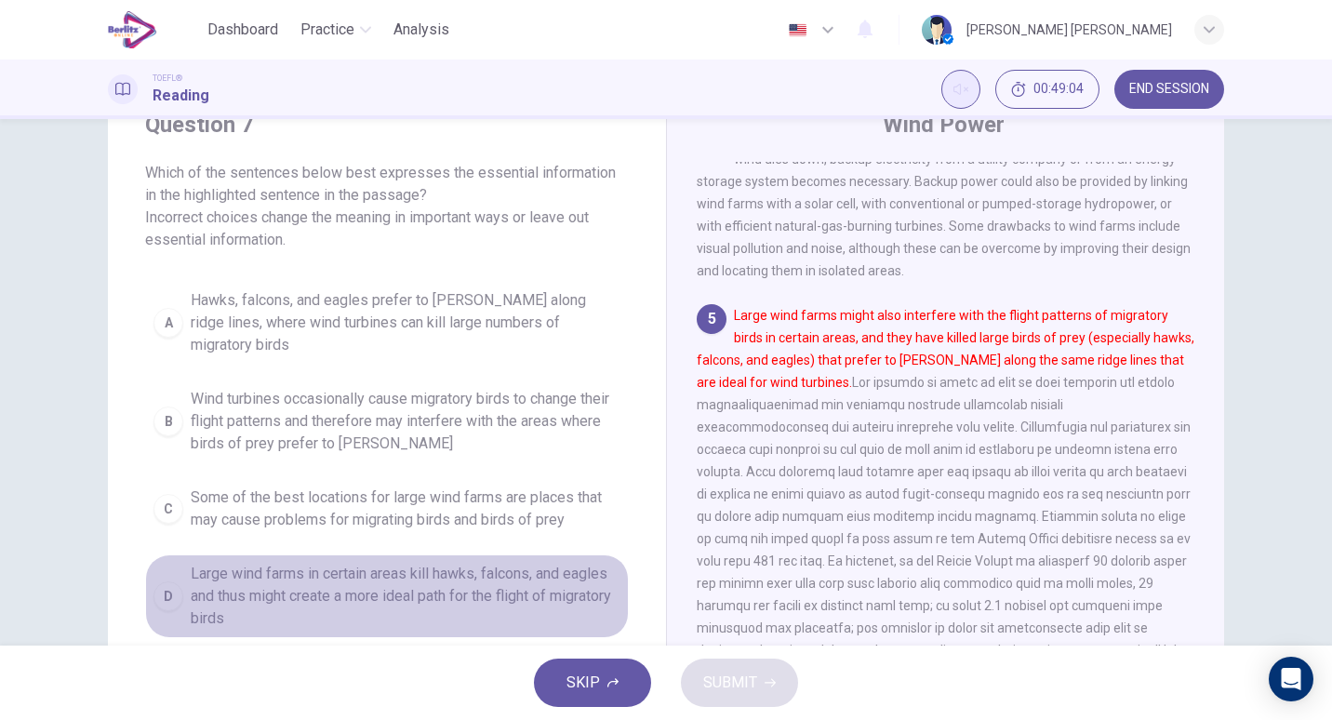
click at [381, 563] on span "Large wind farms in certain areas kill hawks, falcons, and eagles and thus migh…" at bounding box center [406, 596] width 430 height 67
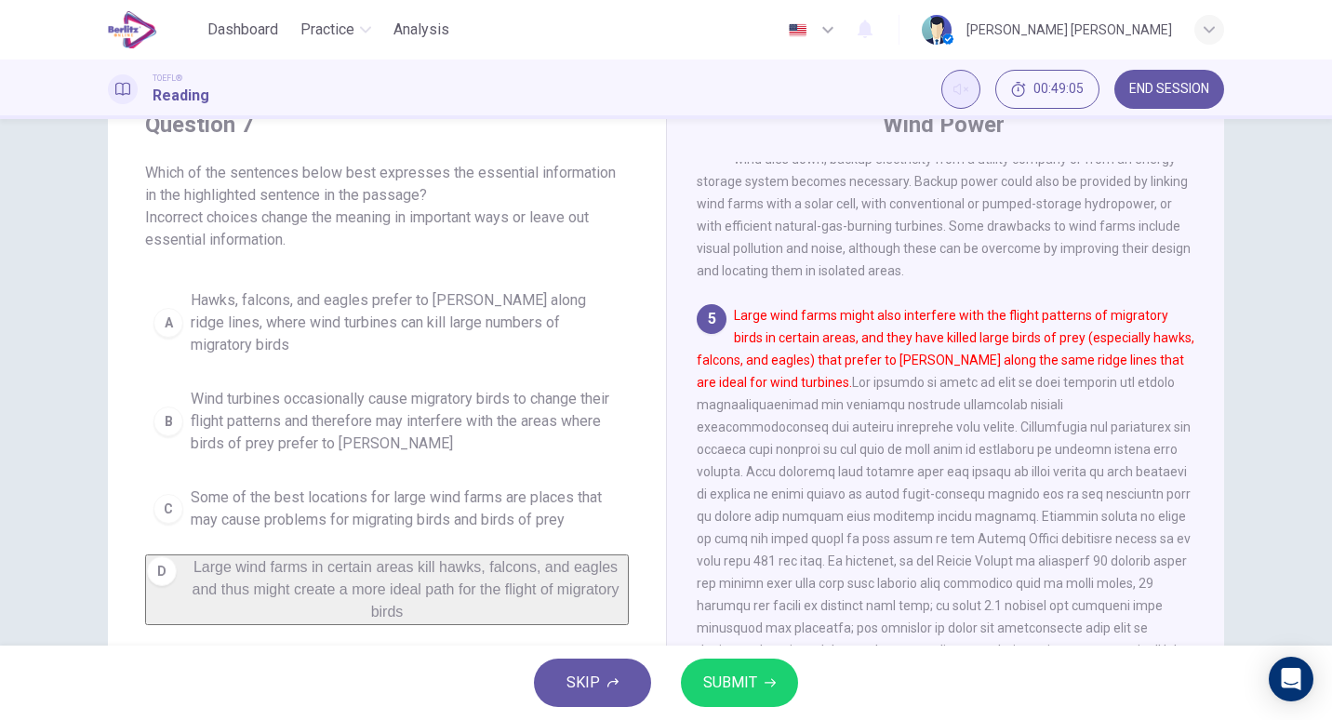
click at [688, 666] on button "SUBMIT" at bounding box center [739, 683] width 117 height 48
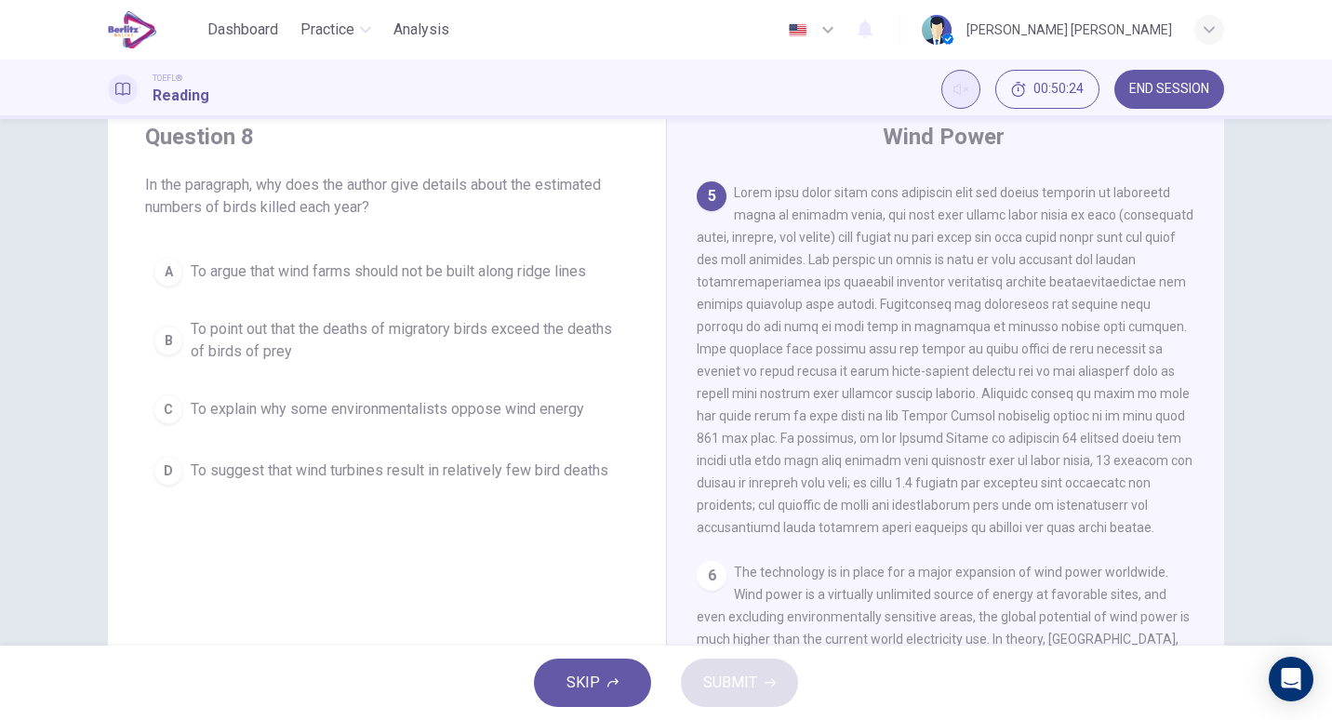
scroll to position [66, 0]
click at [351, 336] on span "To point out that the deaths of migratory birds exceed the deaths of birds of p…" at bounding box center [406, 338] width 430 height 45
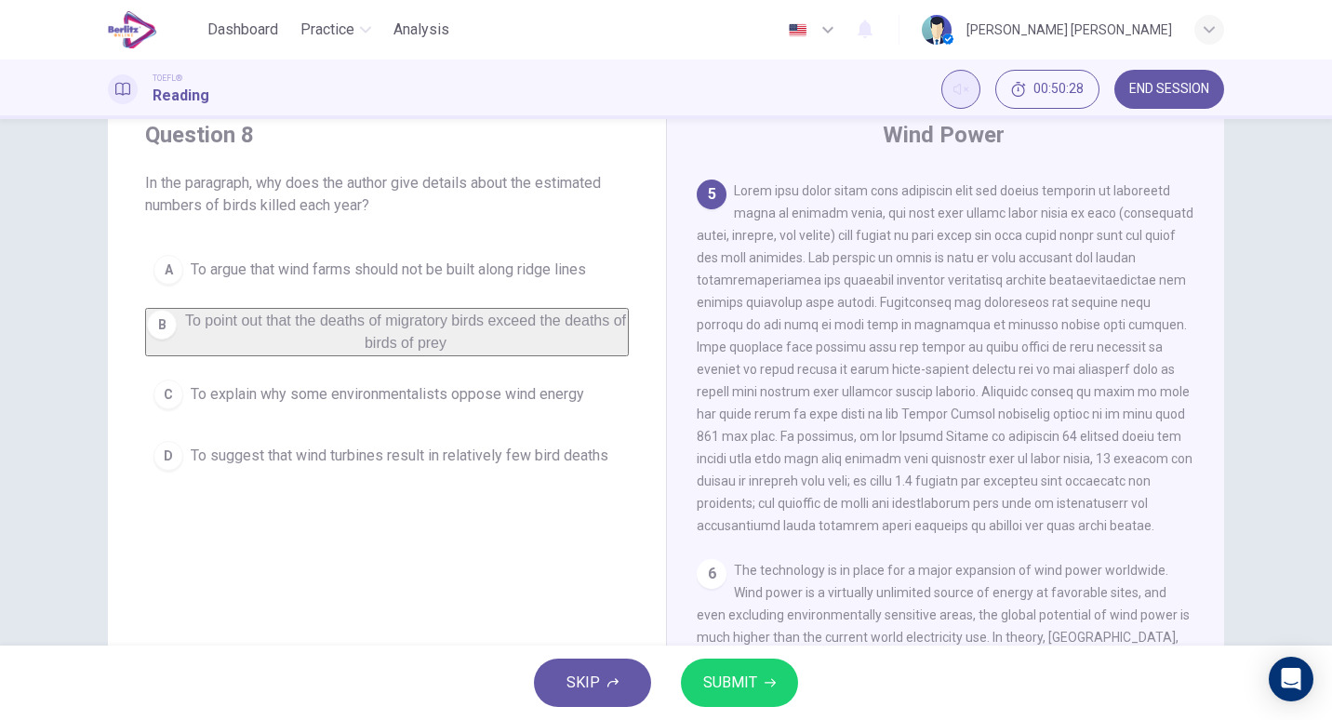
click at [736, 676] on span "SUBMIT" at bounding box center [730, 683] width 54 height 26
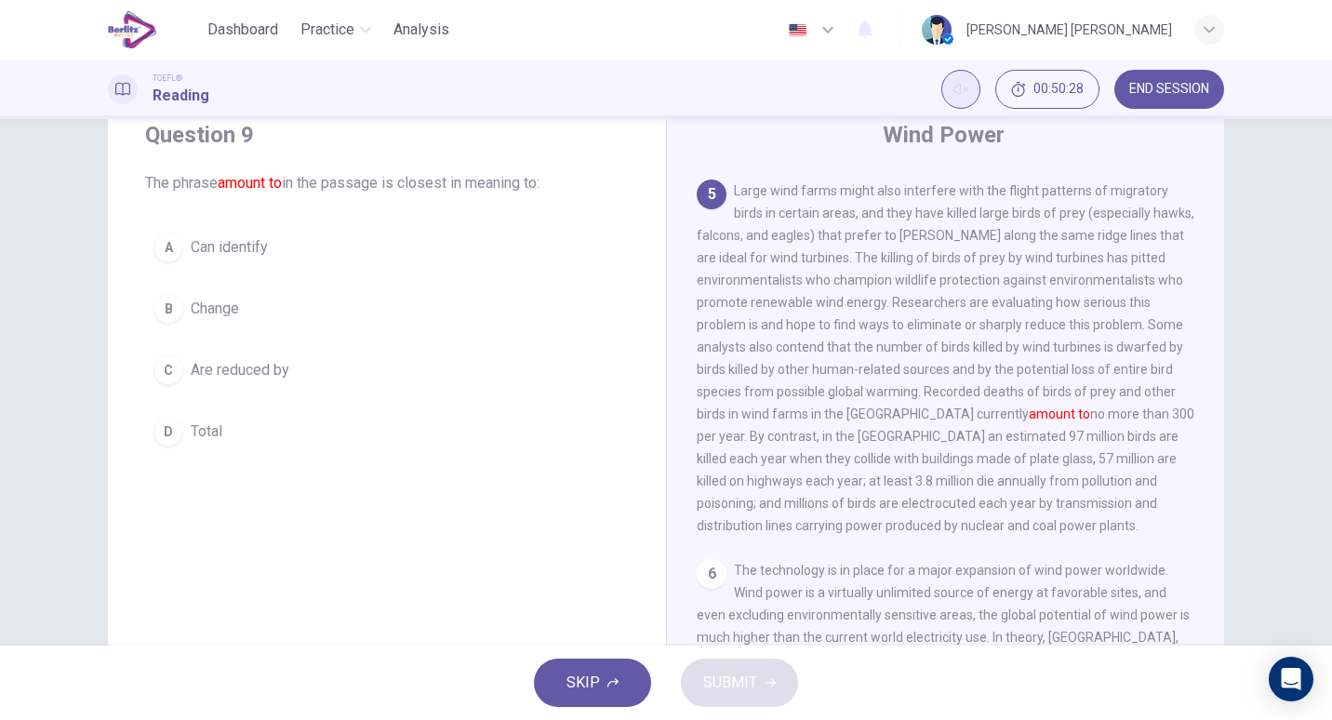
scroll to position [750, 0]
click at [237, 437] on button "D Total" at bounding box center [387, 431] width 484 height 47
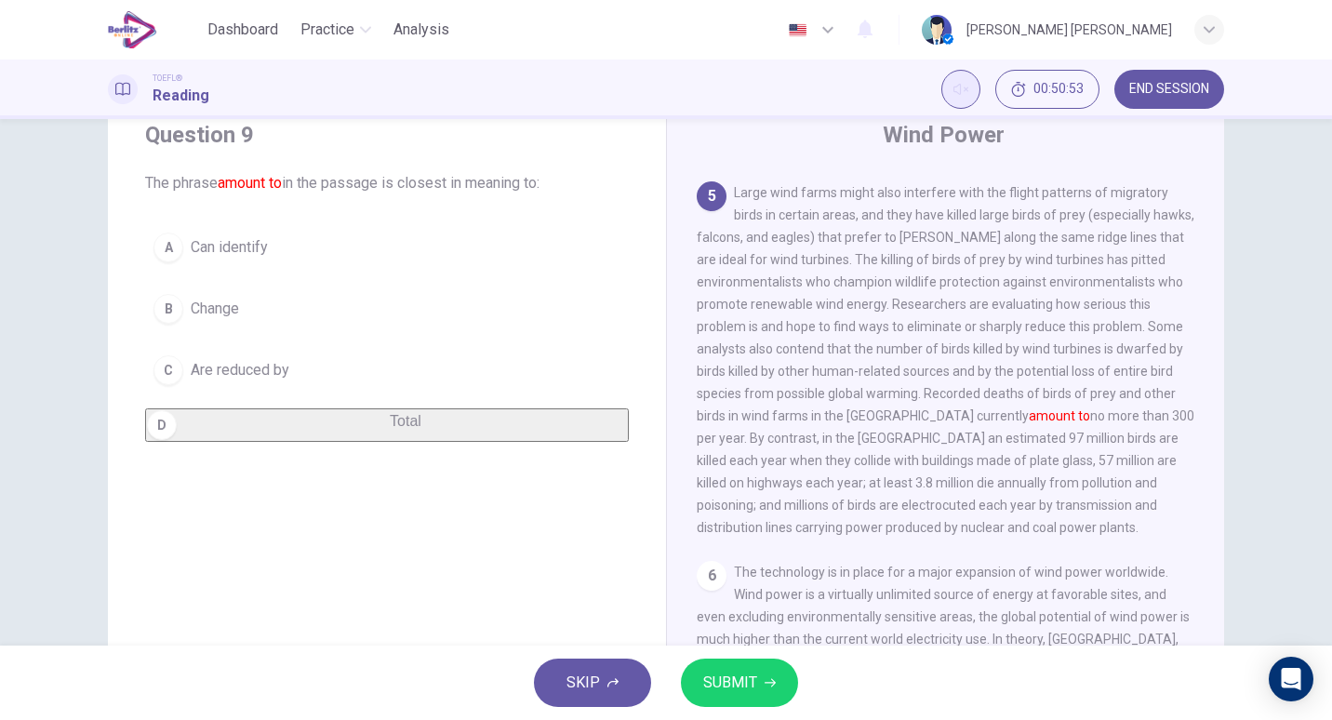
click at [703, 675] on span "SUBMIT" at bounding box center [730, 683] width 54 height 26
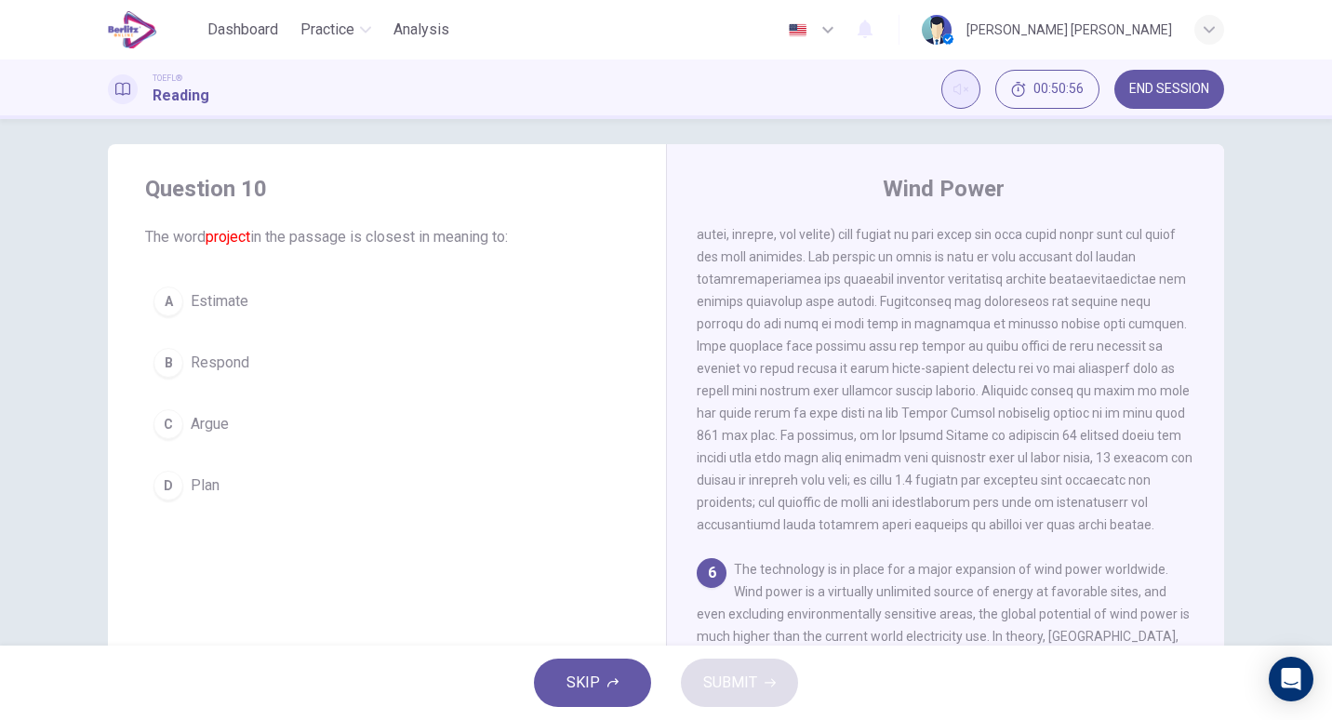
scroll to position [0, 0]
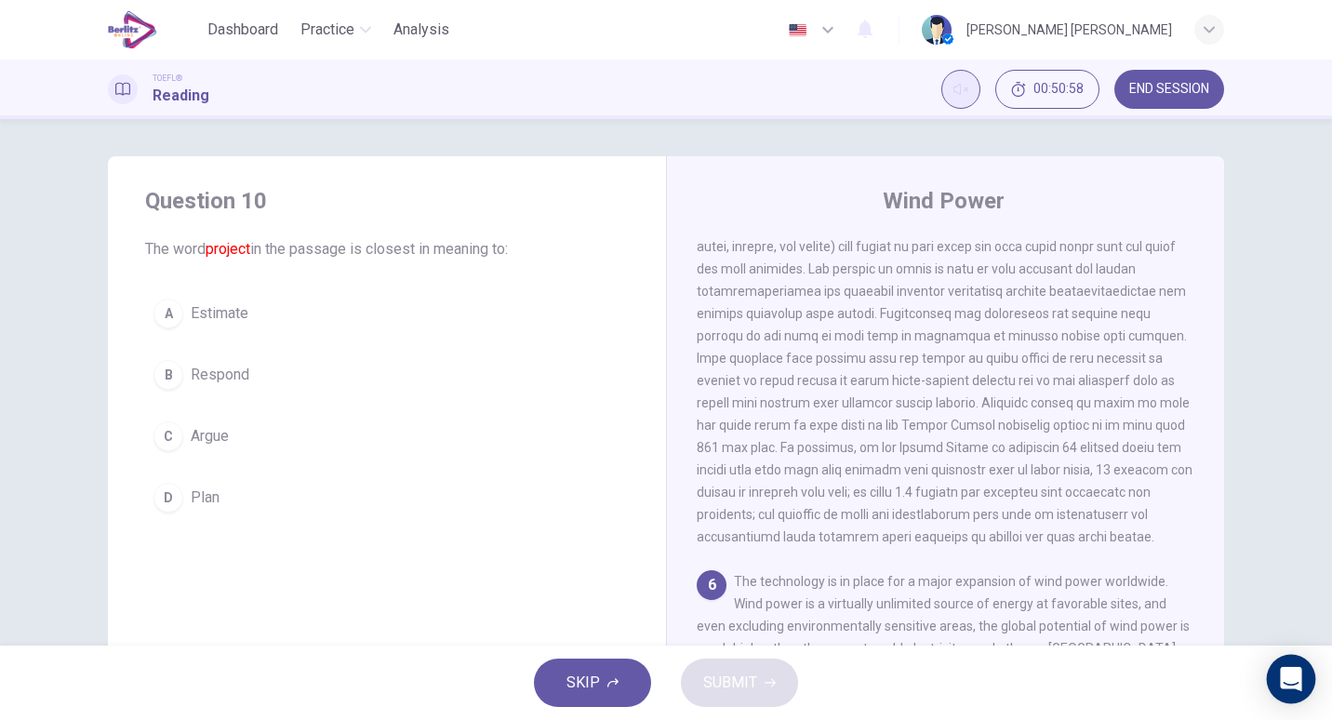
click at [1274, 674] on div "Open Intercom Messenger" at bounding box center [1291, 679] width 49 height 49
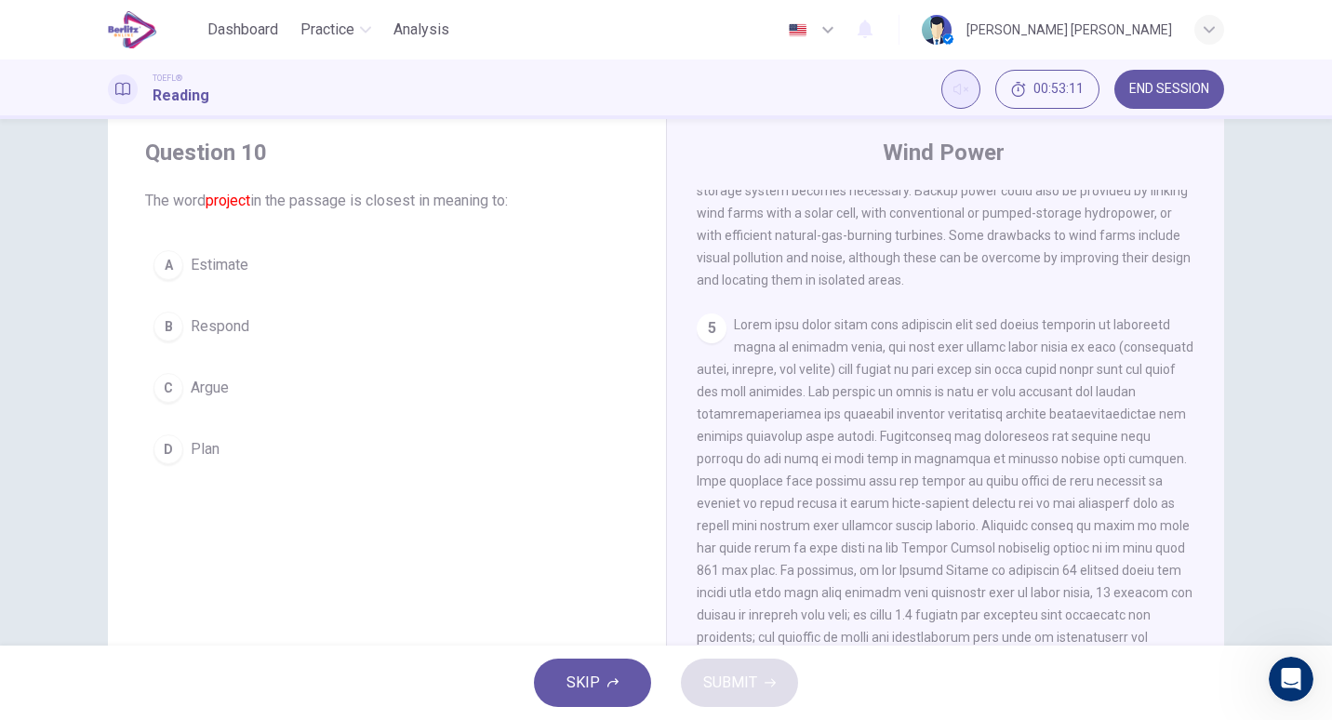
scroll to position [6, 0]
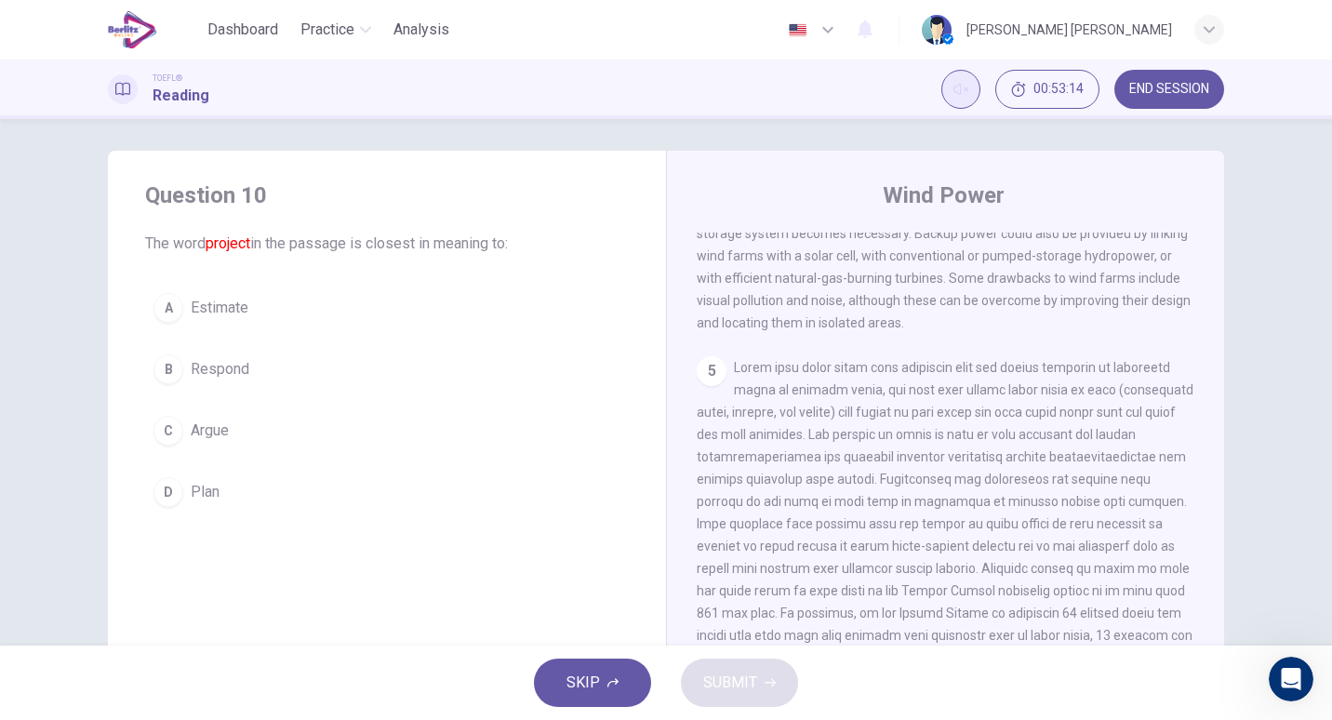
click at [204, 430] on span "Argue" at bounding box center [210, 431] width 38 height 22
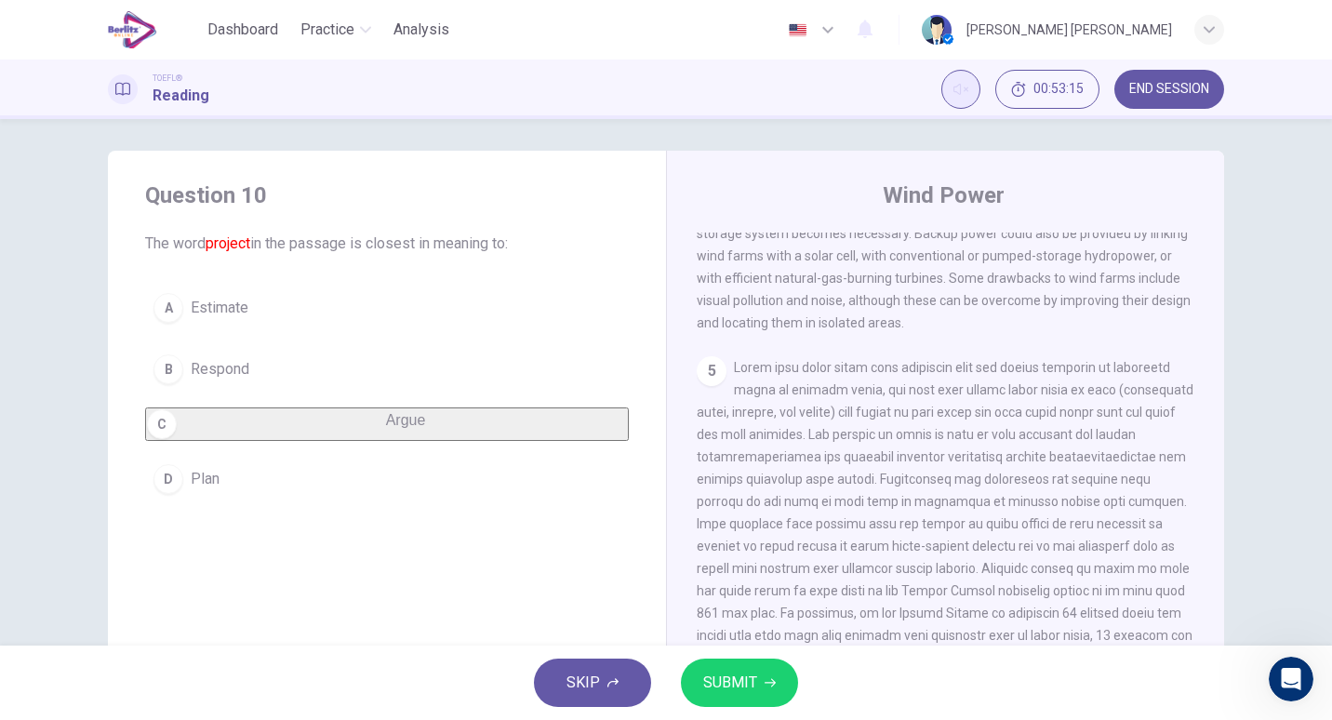
click at [726, 662] on button "SUBMIT" at bounding box center [739, 683] width 117 height 48
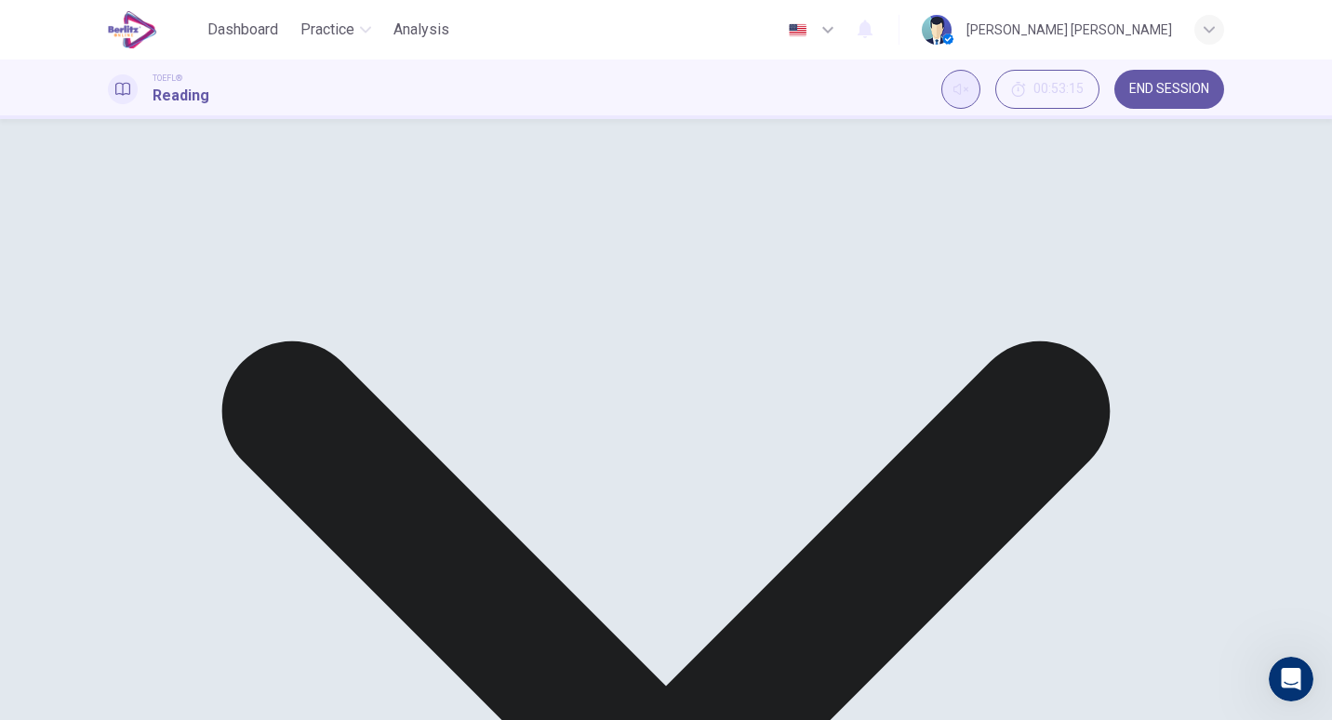
scroll to position [194, 0]
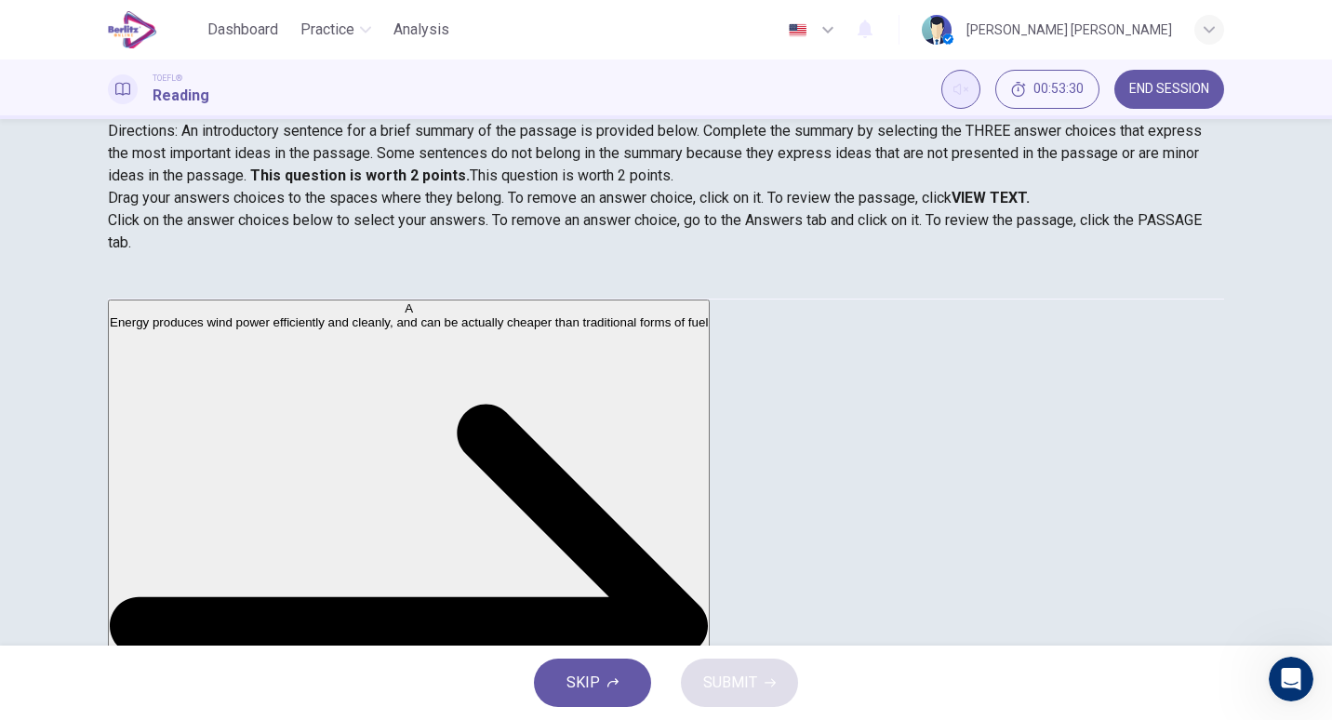
scroll to position [554, 0]
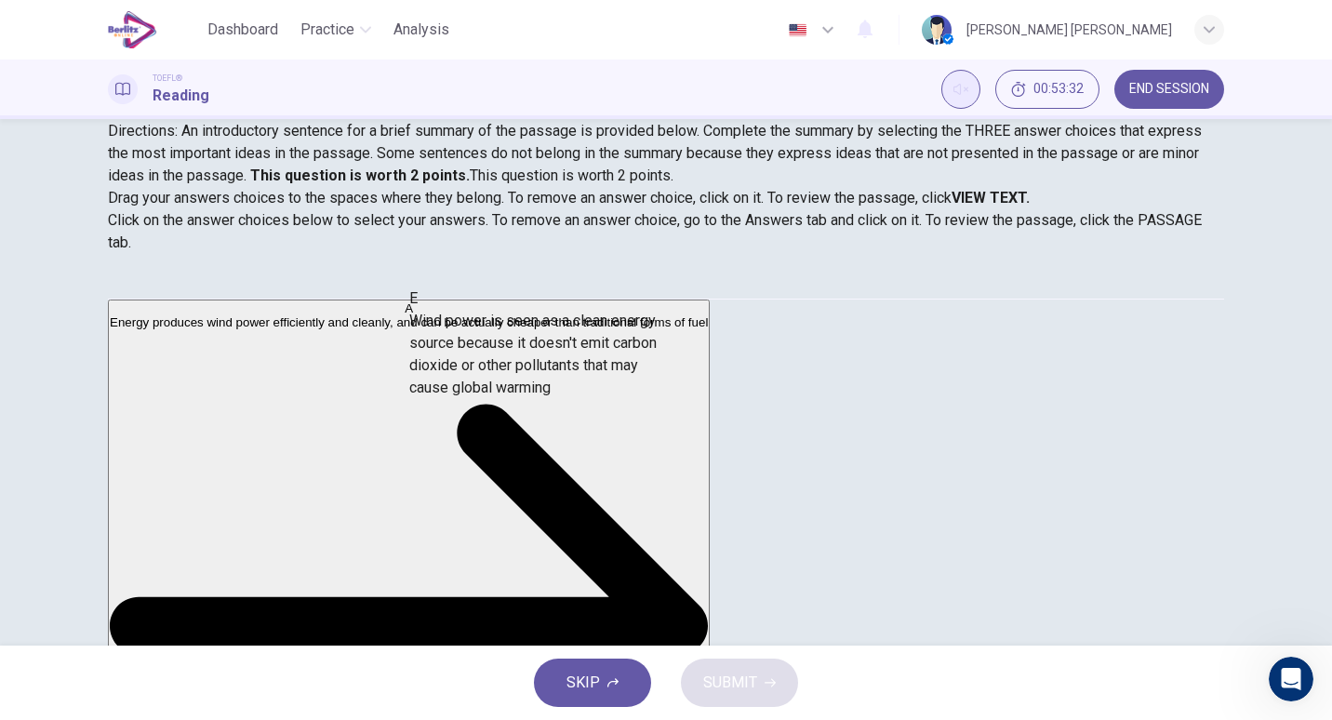
drag, startPoint x: 287, startPoint y: 482, endPoint x: 572, endPoint y: 361, distance: 309.3
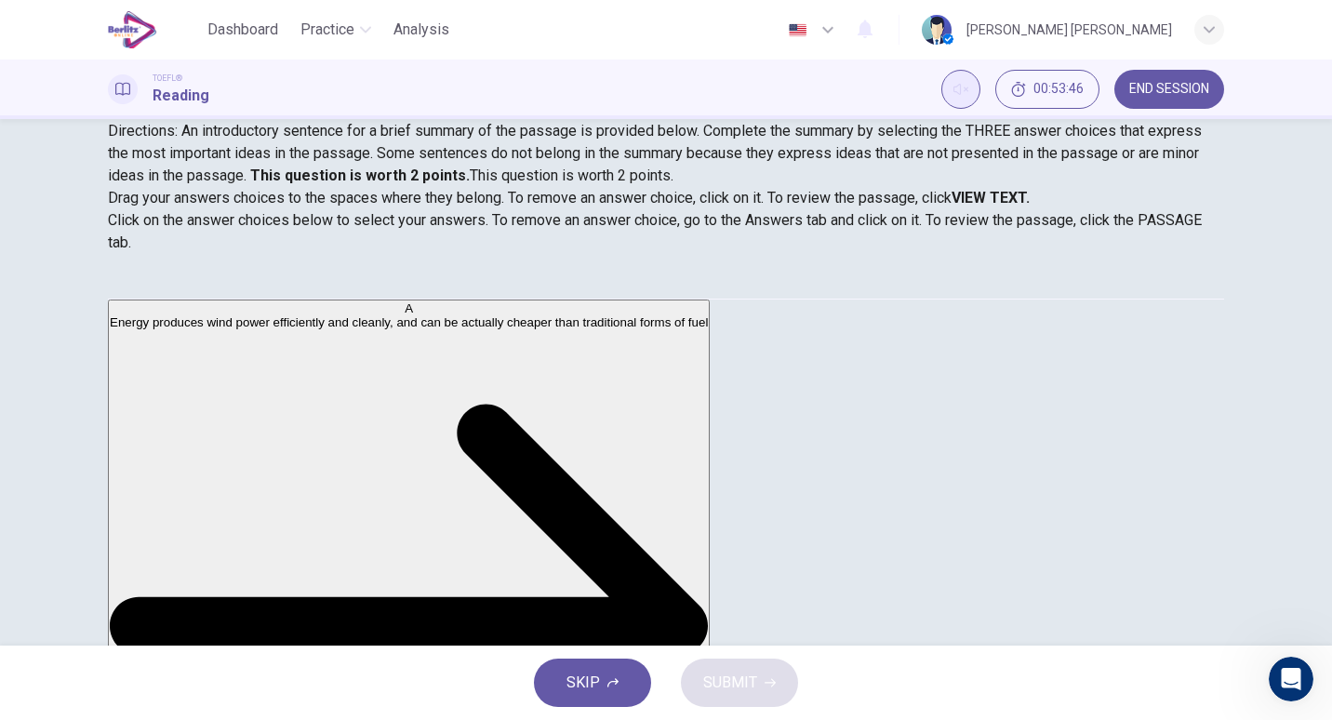
scroll to position [0, 0]
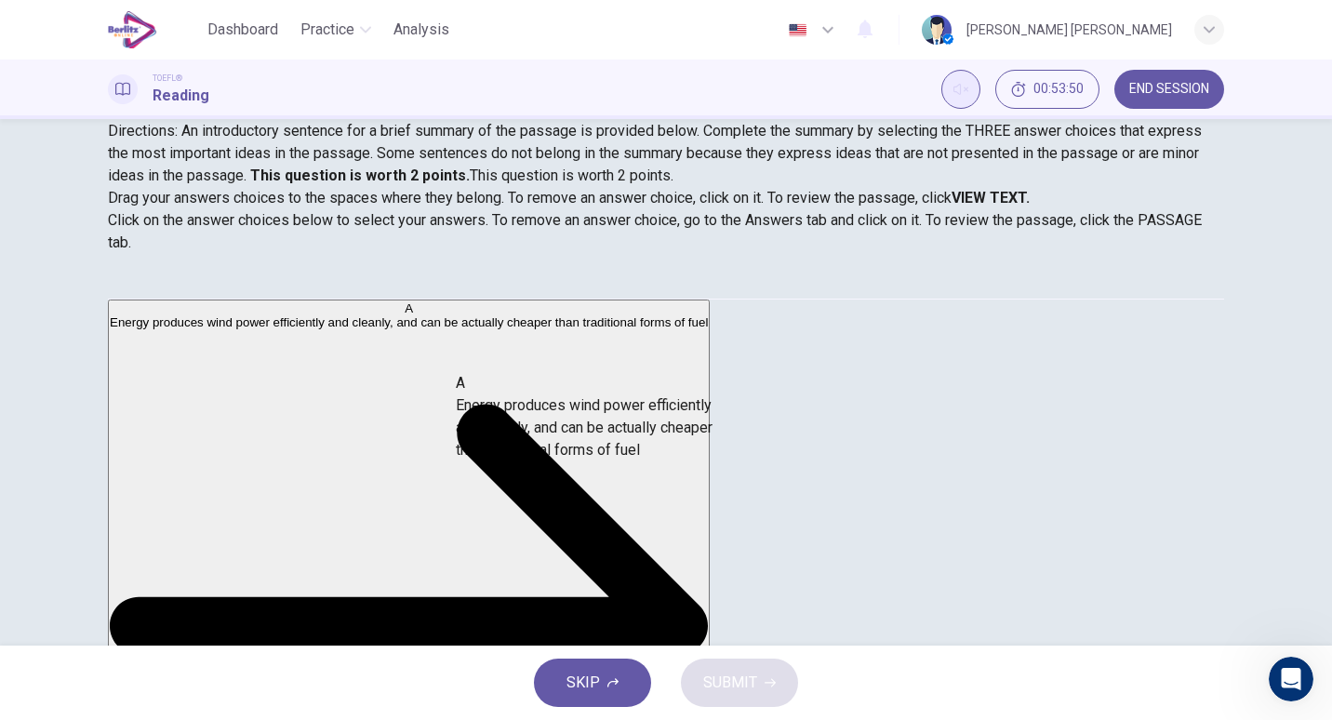
drag, startPoint x: 315, startPoint y: 346, endPoint x: 641, endPoint y: 429, distance: 336.0
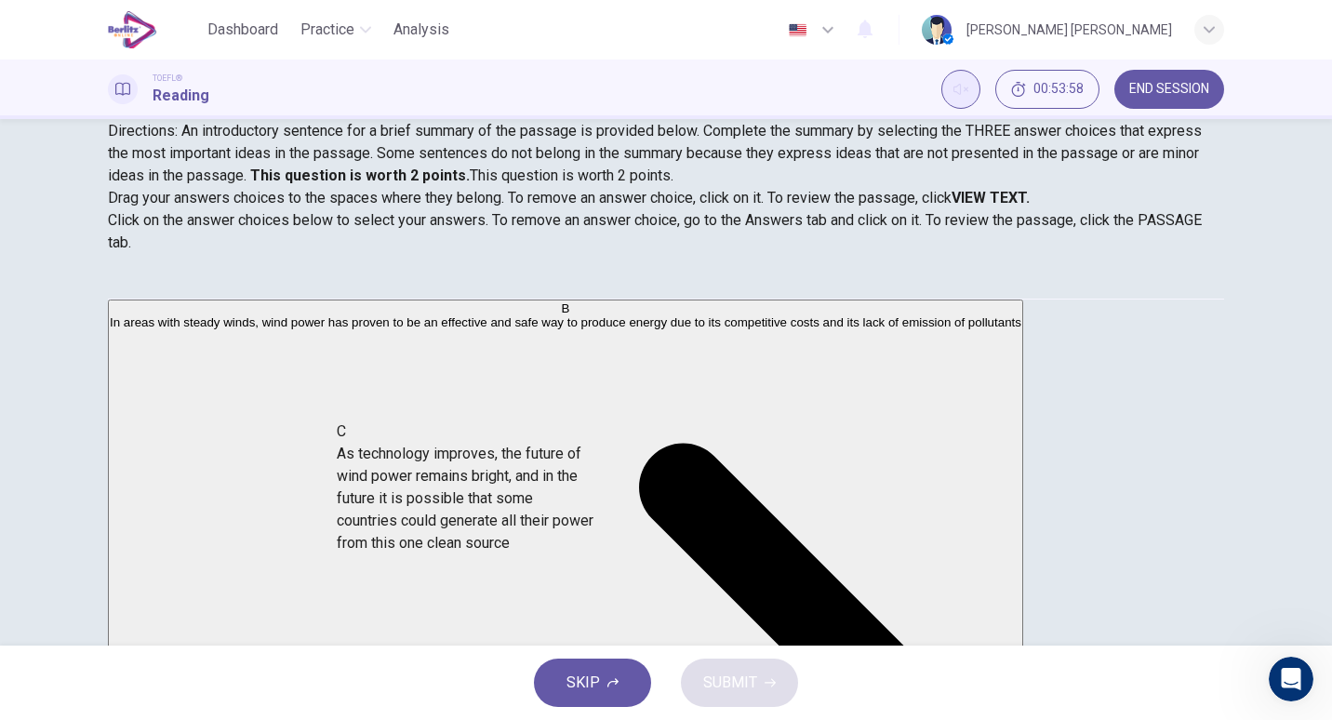
scroll to position [8, 0]
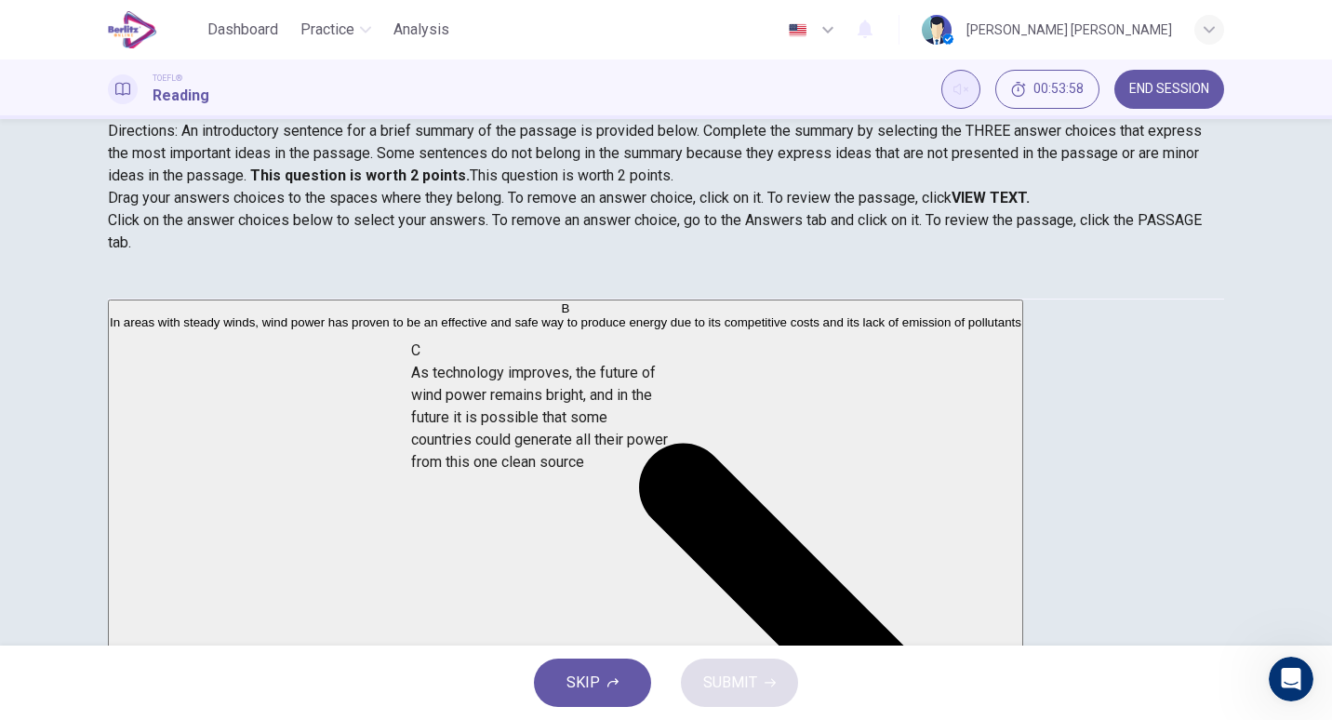
drag, startPoint x: 251, startPoint y: 460, endPoint x: 514, endPoint y: 441, distance: 263.9
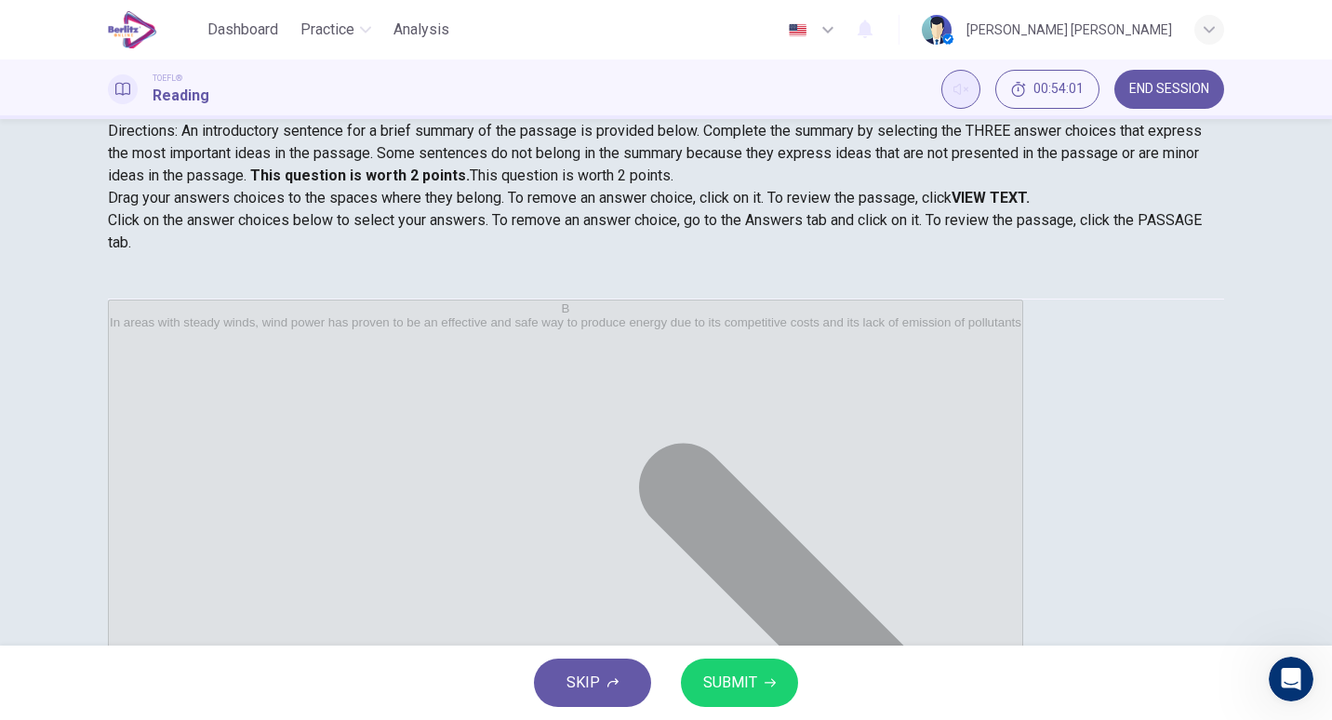
scroll to position [1, 0]
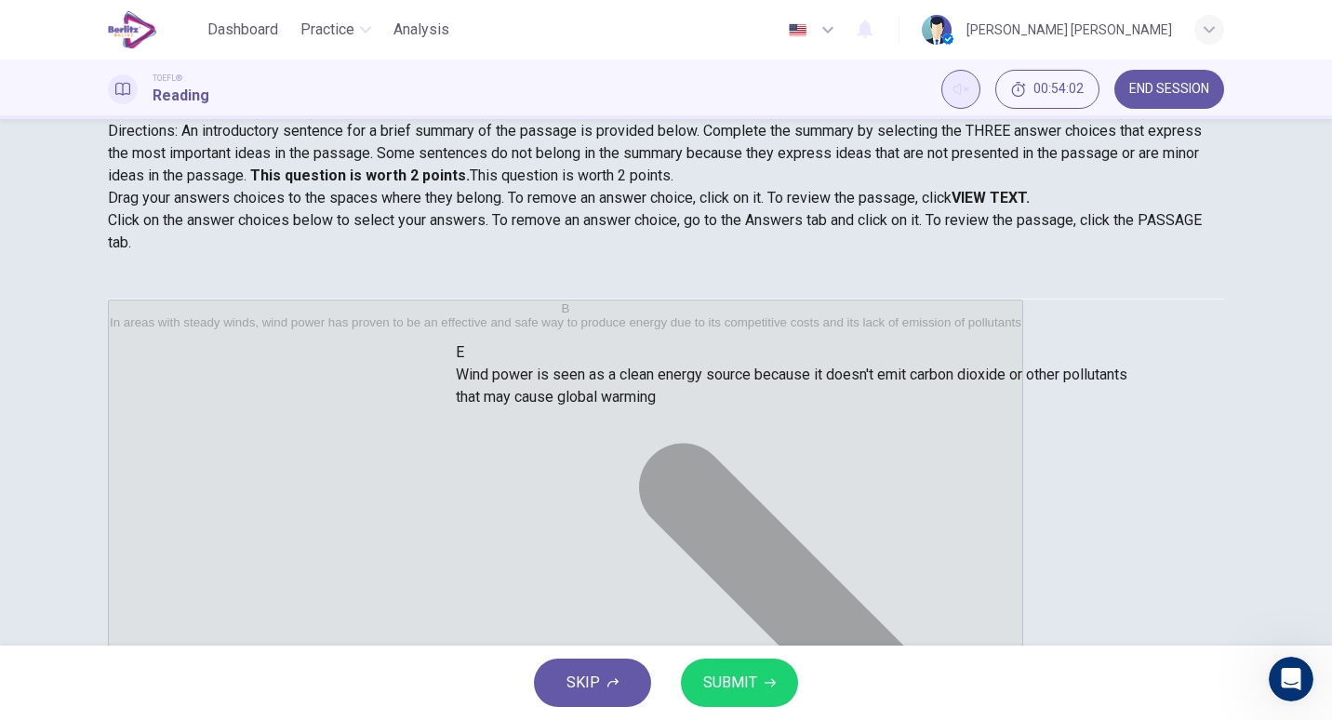
drag, startPoint x: 586, startPoint y: 511, endPoint x: 587, endPoint y: 357, distance: 153.5
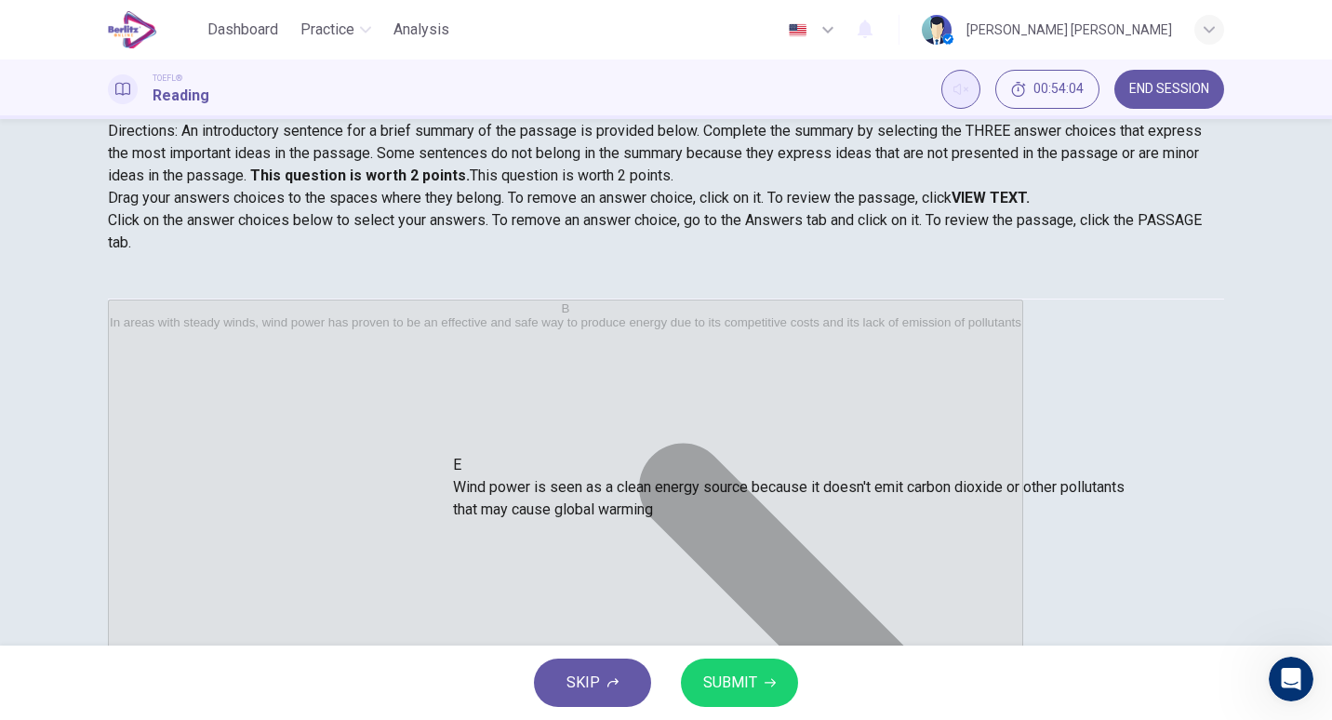
scroll to position [2, 0]
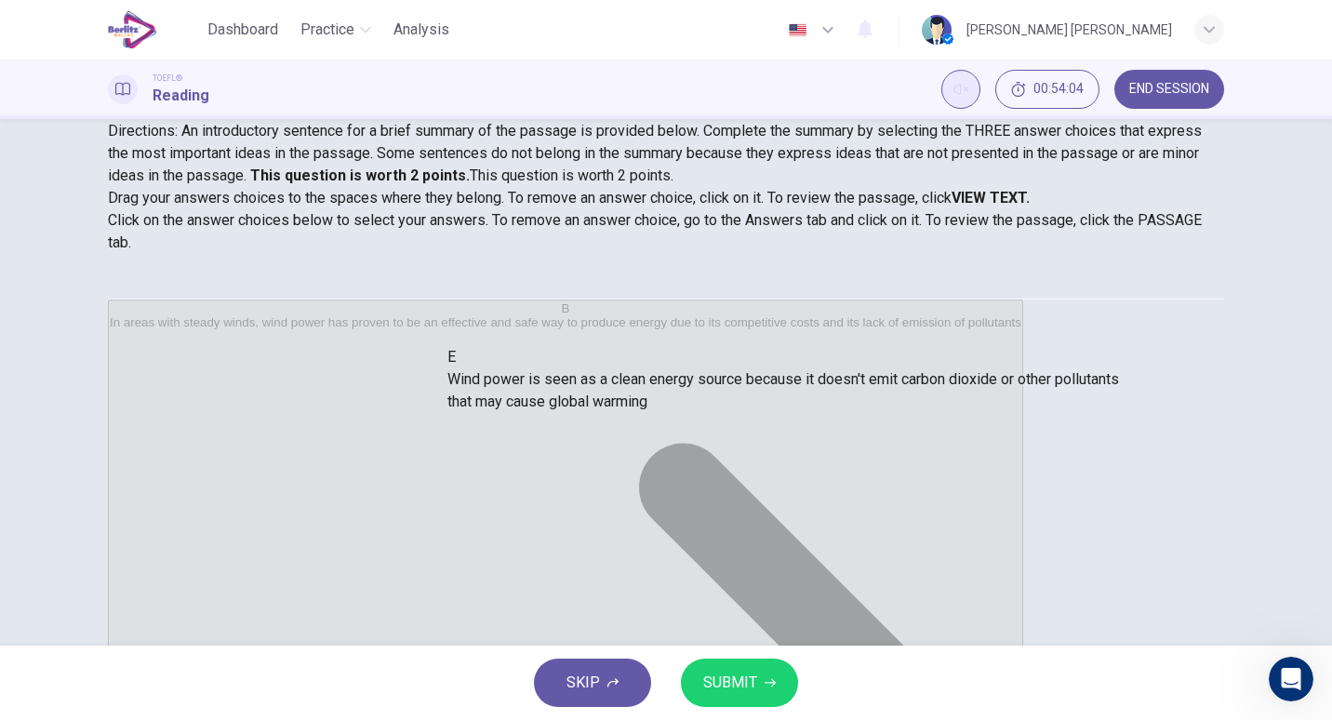
drag, startPoint x: 541, startPoint y: 521, endPoint x: 534, endPoint y: 380, distance: 140.7
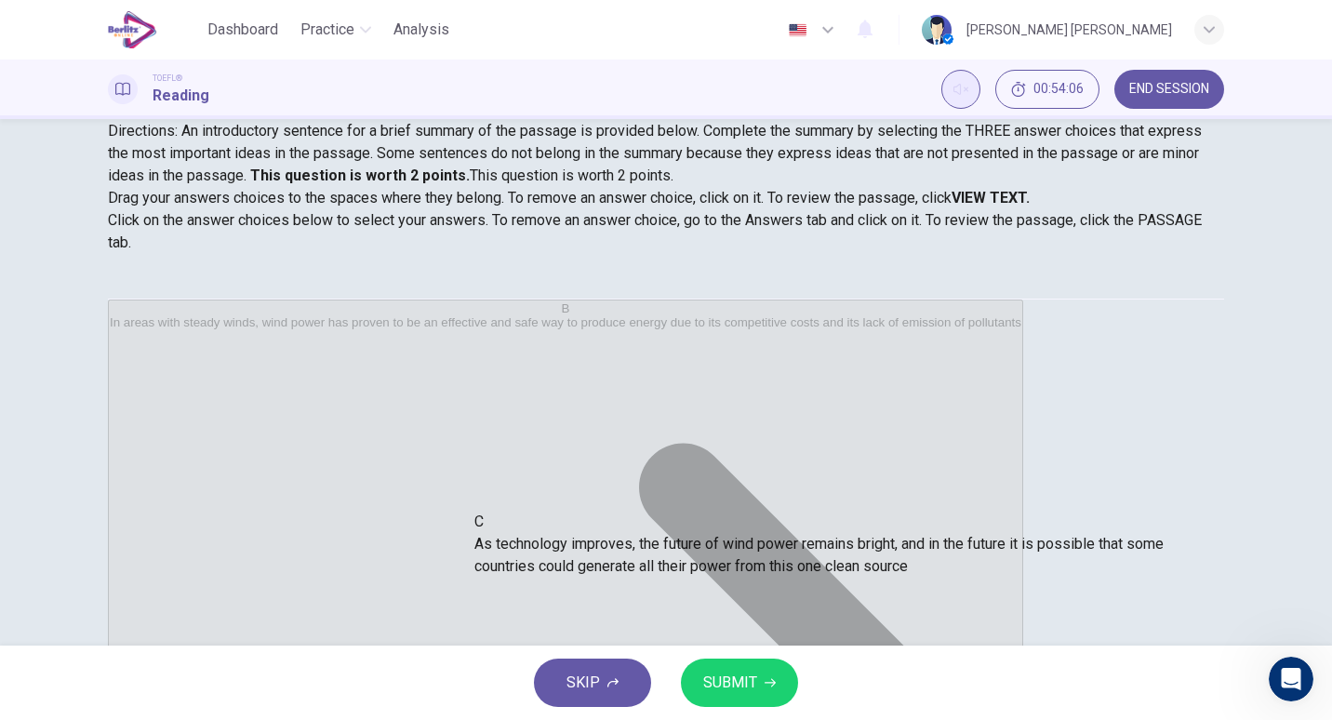
drag, startPoint x: 536, startPoint y: 443, endPoint x: 564, endPoint y: 580, distance: 139.6
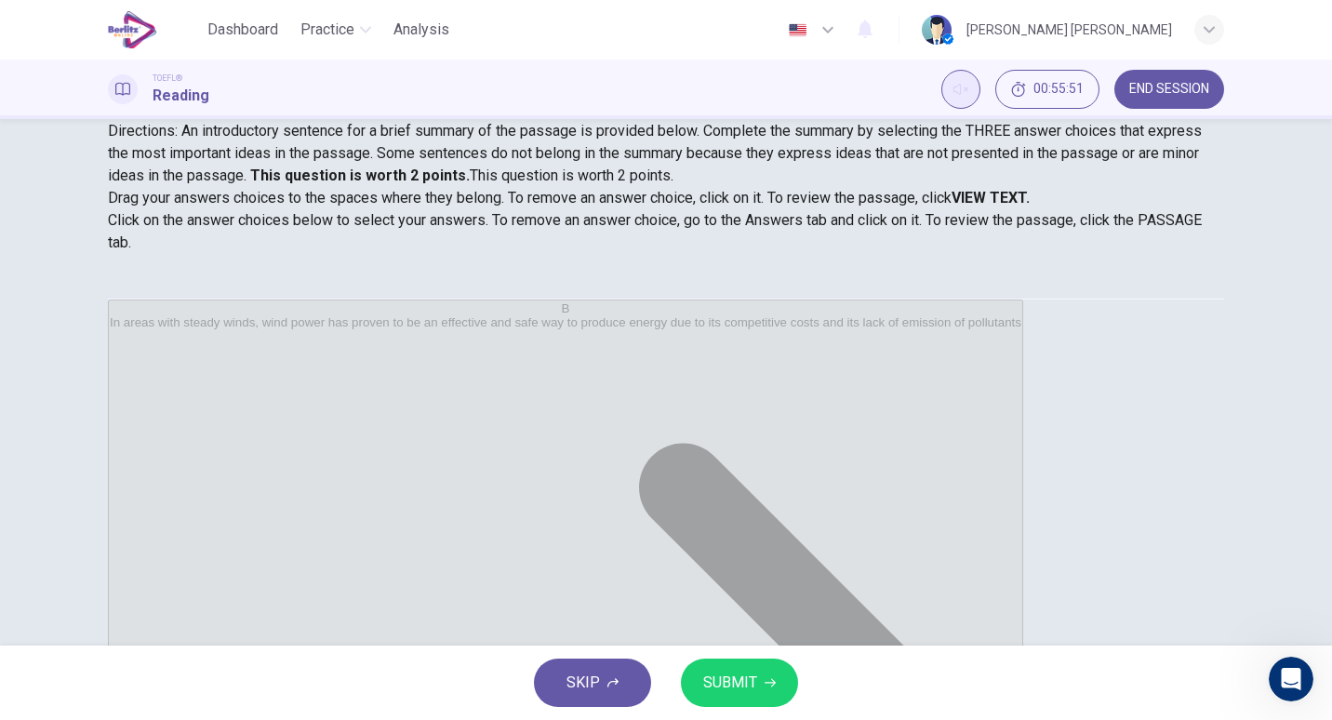
click at [698, 674] on button "SUBMIT" at bounding box center [739, 683] width 117 height 48
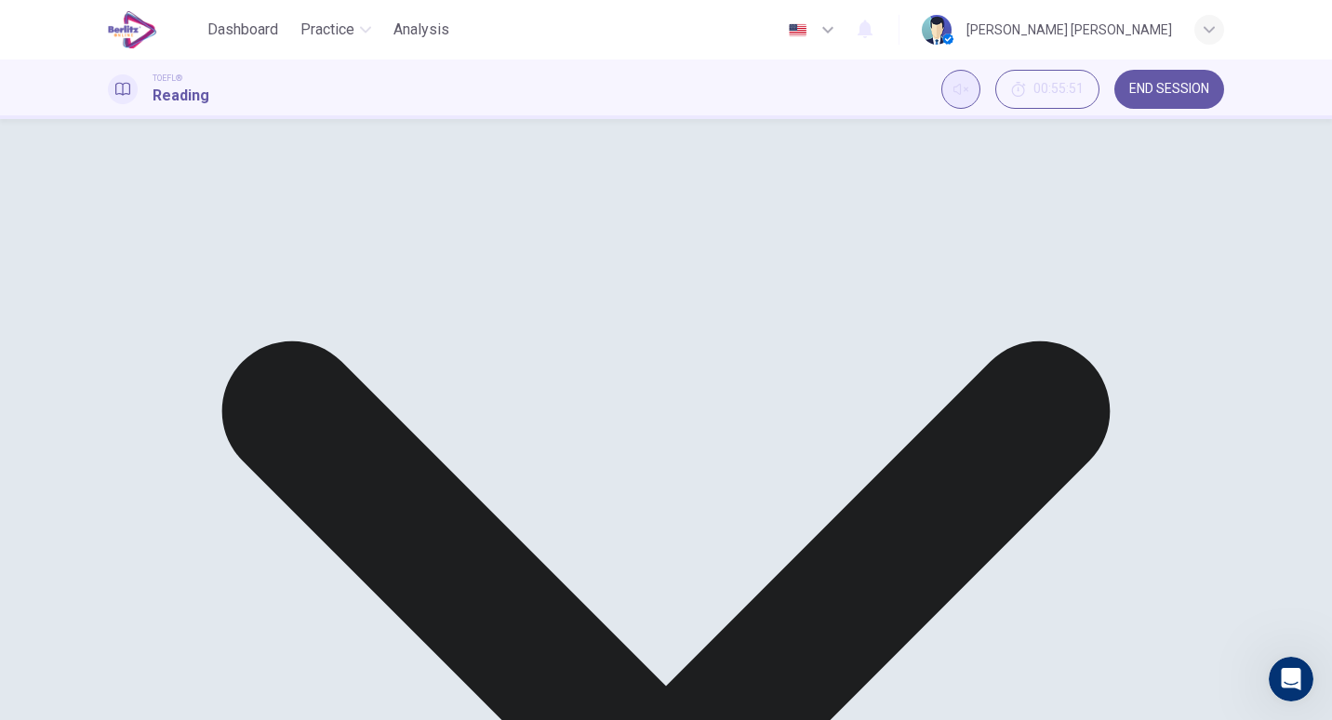
drag, startPoint x: 413, startPoint y: 365, endPoint x: 419, endPoint y: 423, distance: 58.9
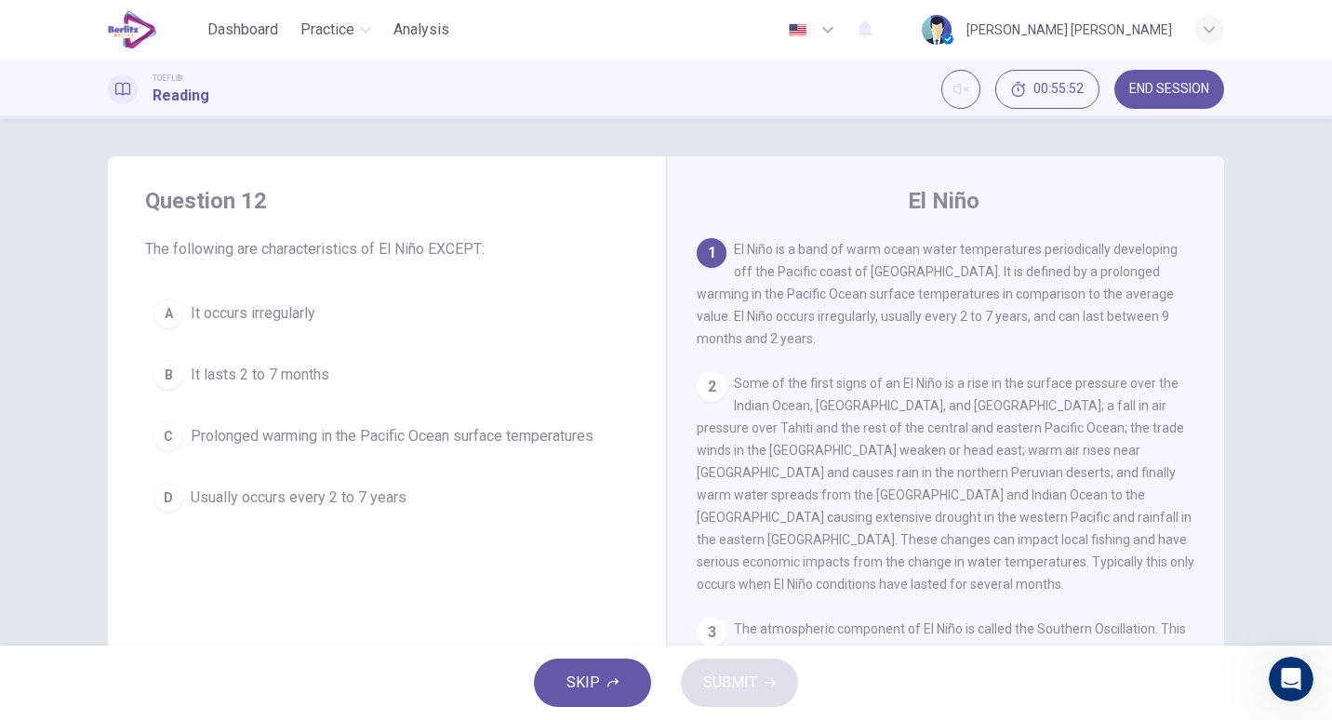
click at [1191, 79] on button "END SESSION" at bounding box center [1169, 89] width 110 height 39
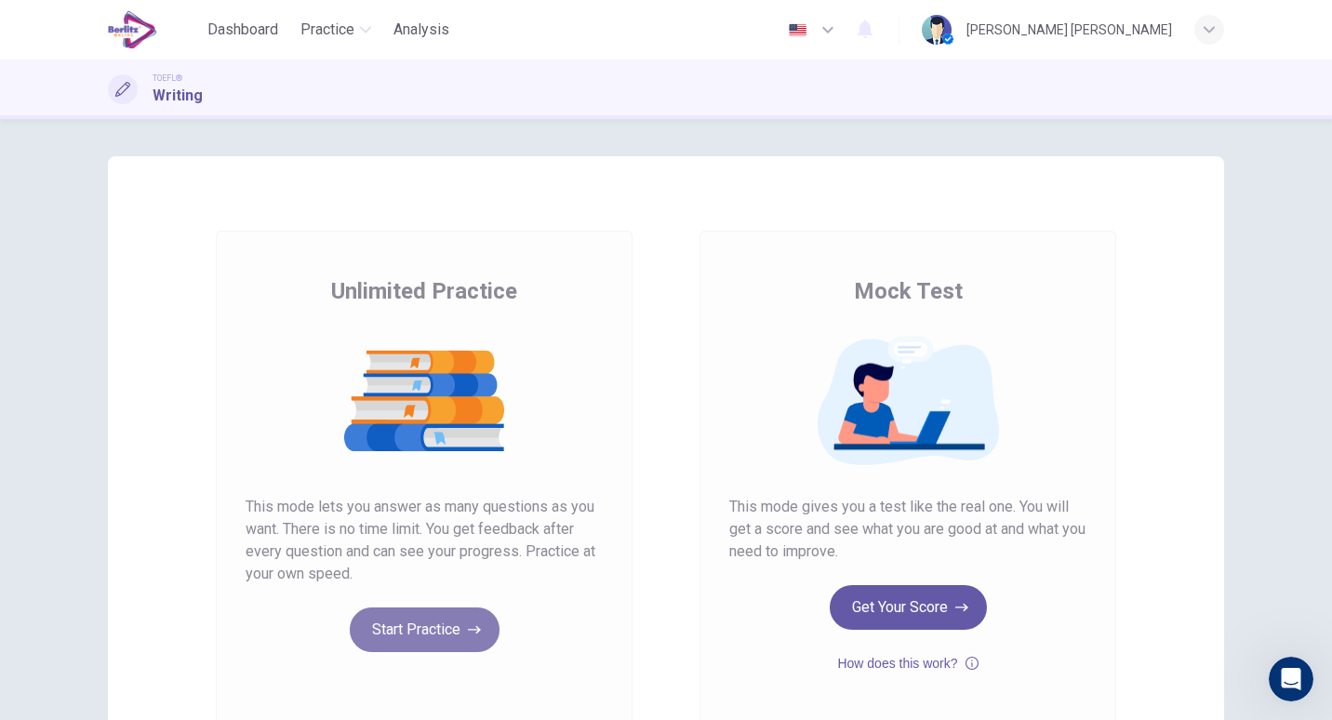
click at [408, 627] on button "Start Practice" at bounding box center [425, 629] width 150 height 45
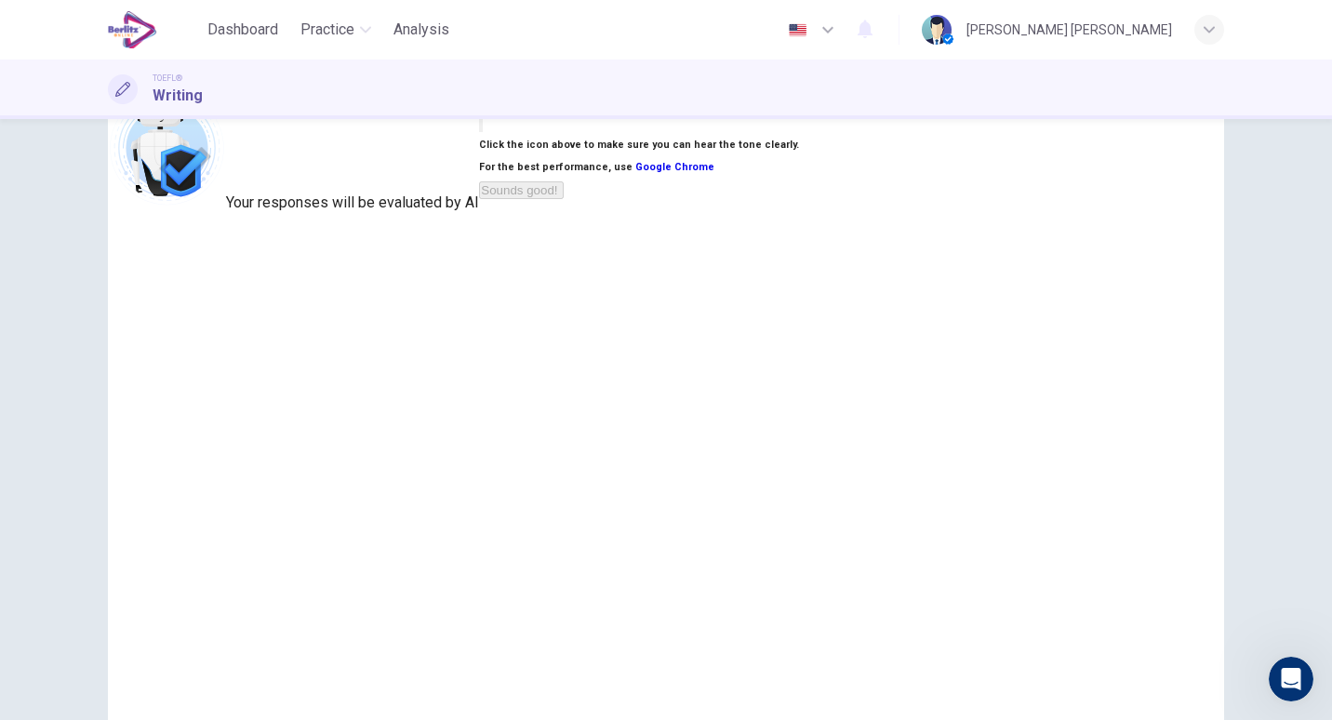
scroll to position [64, 0]
drag, startPoint x: 65, startPoint y: 0, endPoint x: 311, endPoint y: 190, distance: 310.4
click at [311, 190] on div "Your responses will be evaluated by AI" at bounding box center [293, 415] width 371 height 647
